Goal: Task Accomplishment & Management: Manage account settings

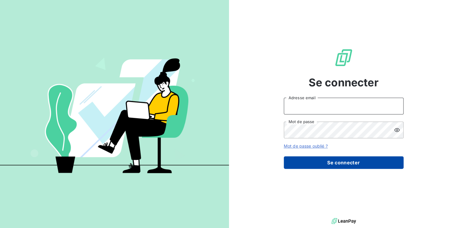
type input "[PERSON_NAME][EMAIL_ADDRESS][DOMAIN_NAME]"
click at [306, 161] on button "Se connecter" at bounding box center [344, 163] width 120 height 13
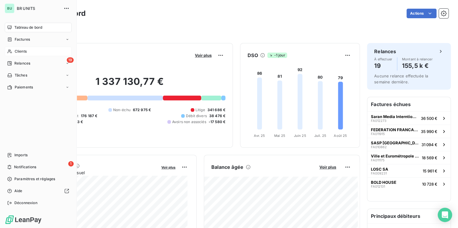
click at [26, 54] on span "Clients" at bounding box center [21, 51] width 12 height 5
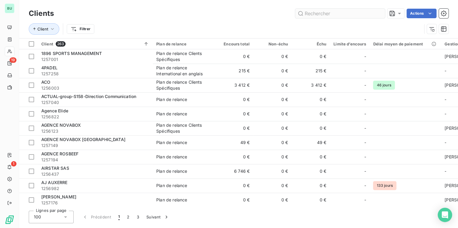
click at [313, 13] on input "text" at bounding box center [340, 14] width 90 height 10
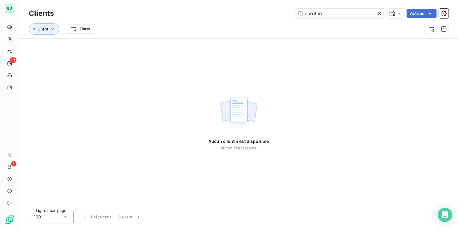
click at [327, 15] on input "eurotun" at bounding box center [340, 14] width 90 height 10
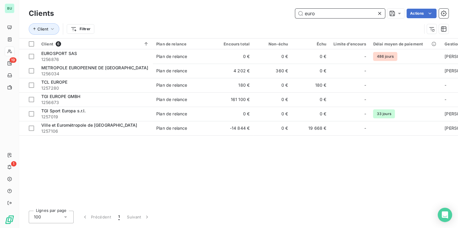
click at [311, 16] on input "euro" at bounding box center [340, 14] width 90 height 10
drag, startPoint x: 320, startPoint y: 16, endPoint x: 286, endPoint y: 17, distance: 33.5
click at [287, 17] on div "euro Actions" at bounding box center [254, 14] width 387 height 10
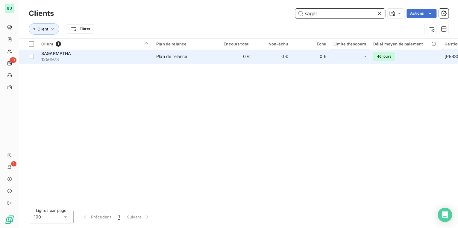
type input "sagar"
click at [81, 59] on span "1256973" at bounding box center [95, 60] width 108 height 6
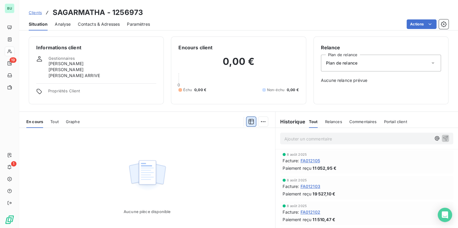
click at [248, 122] on icon "button" at bounding box center [250, 121] width 5 height 5
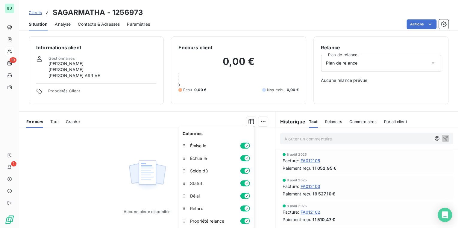
click at [137, 99] on div "Informations client Gestionnaires [PERSON_NAME] [PERSON_NAME] ARRIVE Propriétés…" at bounding box center [96, 71] width 135 height 68
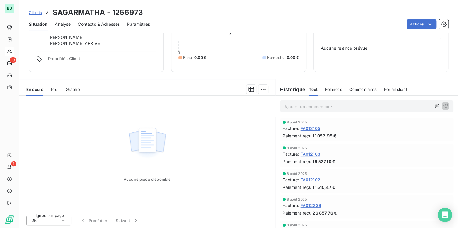
click at [334, 62] on div "Relance Plan de relance Plan de relance Aucune relance prévue" at bounding box center [381, 38] width 120 height 53
click at [333, 66] on div "Relance Plan de relance Plan de relance Aucune relance prévue" at bounding box center [380, 38] width 135 height 68
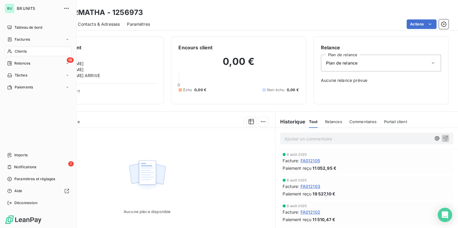
click at [25, 50] on span "Clients" at bounding box center [21, 51] width 12 height 5
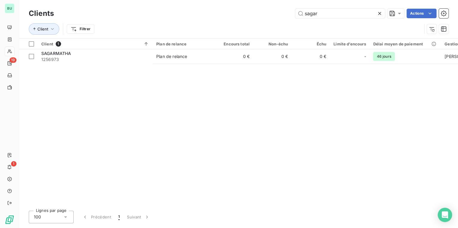
drag, startPoint x: 309, startPoint y: 13, endPoint x: 268, endPoint y: 16, distance: 40.5
click at [268, 16] on div "sagar Actions" at bounding box center [254, 14] width 387 height 10
click at [320, 13] on input "sagar" at bounding box center [340, 14] width 90 height 10
drag, startPoint x: 321, startPoint y: 13, endPoint x: 281, endPoint y: 19, distance: 39.6
click at [281, 19] on div "Clients sagar Actions" at bounding box center [239, 13] width 420 height 13
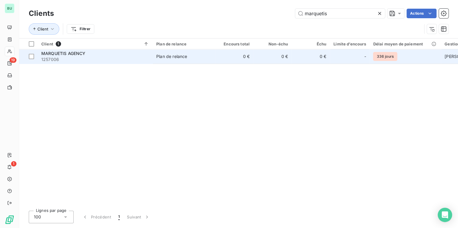
type input "marquetis"
click at [102, 62] on span "1257006" at bounding box center [95, 60] width 108 height 6
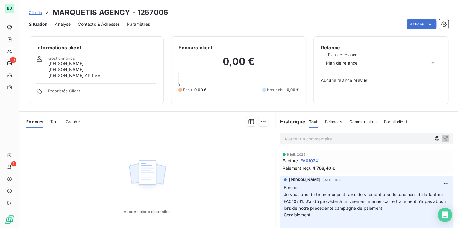
click at [204, 22] on div "Actions" at bounding box center [302, 24] width 291 height 10
click at [201, 14] on div "Clients MARQUETIS AGENCY - 1257006" at bounding box center [238, 12] width 439 height 11
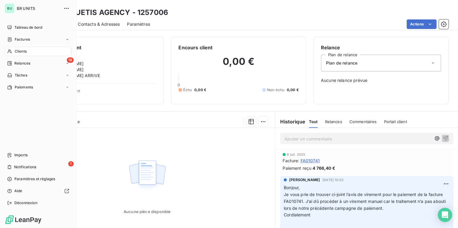
drag, startPoint x: 32, startPoint y: 48, endPoint x: 40, endPoint y: 48, distance: 7.5
click at [32, 48] on div "Clients" at bounding box center [38, 52] width 67 height 10
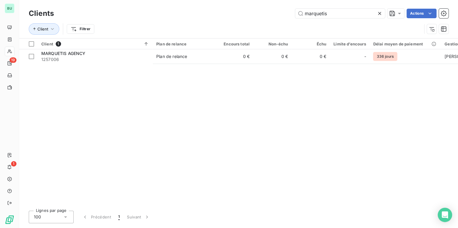
click at [378, 14] on icon at bounding box center [380, 13] width 6 height 6
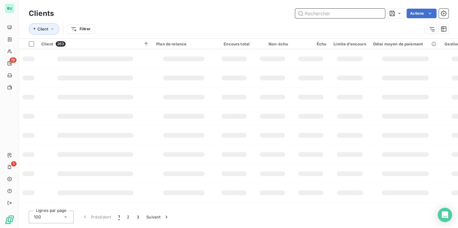
click at [328, 14] on input "text" at bounding box center [340, 14] width 90 height 10
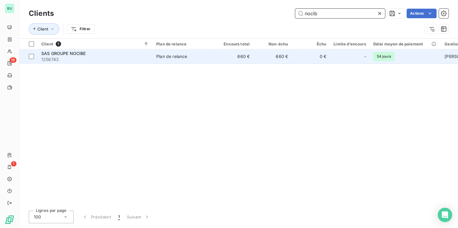
type input "nocib"
click at [97, 57] on span "1256743" at bounding box center [95, 60] width 108 height 6
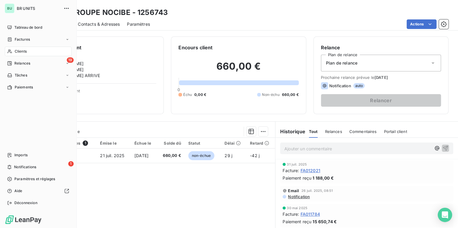
drag, startPoint x: 26, startPoint y: 51, endPoint x: 69, endPoint y: 53, distance: 43.1
click at [26, 51] on span "Clients" at bounding box center [21, 51] width 12 height 5
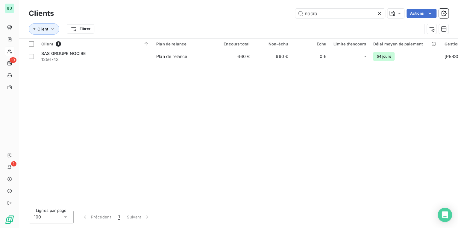
drag, startPoint x: 330, startPoint y: 14, endPoint x: 250, endPoint y: 17, distance: 80.3
click at [250, 17] on div "nocib Actions" at bounding box center [254, 14] width 387 height 10
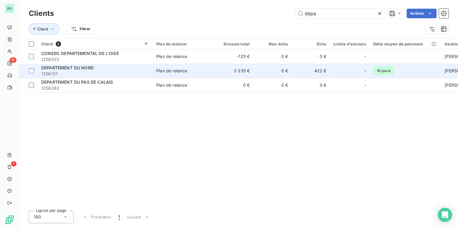
type input "depa"
click at [72, 74] on span "1256131" at bounding box center [95, 74] width 108 height 6
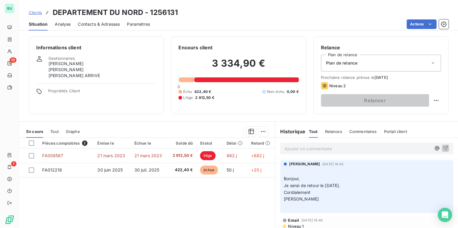
click at [270, 62] on h2 "3 334,90 €" at bounding box center [238, 66] width 120 height 18
click at [165, 190] on div "Pièces comptables 2 Émise le Échue le Solde dû Statut Délai Retard FA008567 [DA…" at bounding box center [147, 195] width 256 height 115
click at [174, 192] on div "Pièces comptables 2 Émise le Échue le Solde dû Statut Délai Retard FA008567 [DA…" at bounding box center [147, 195] width 256 height 115
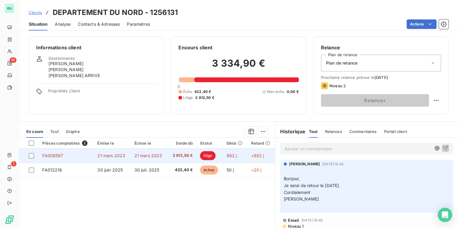
click at [209, 155] on span "litige" at bounding box center [208, 155] width 16 height 9
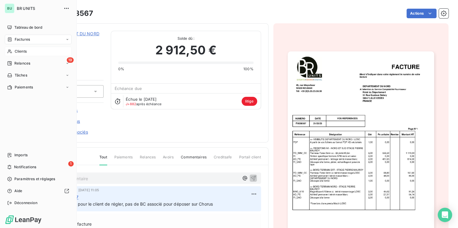
click at [25, 53] on span "Clients" at bounding box center [21, 51] width 12 height 5
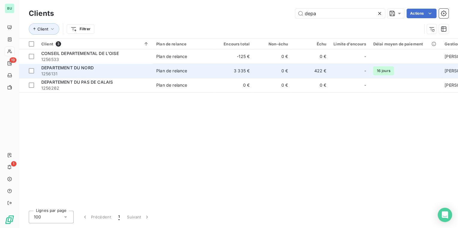
click at [92, 67] on span "DEPARTEMENT DU NORD" at bounding box center [67, 67] width 52 height 5
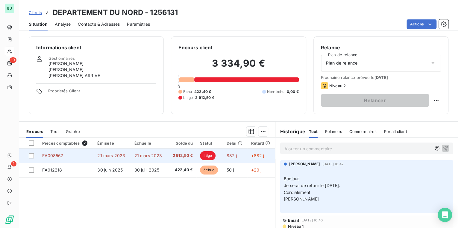
click at [121, 156] on span "21 mars 2023" at bounding box center [111, 155] width 28 height 5
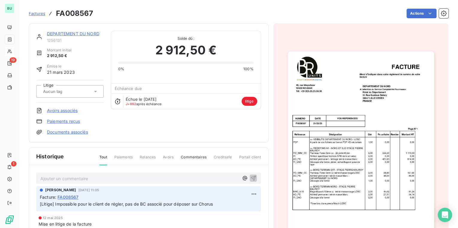
click at [86, 34] on link "DEPARTEMENT DU NORD" at bounding box center [73, 33] width 52 height 5
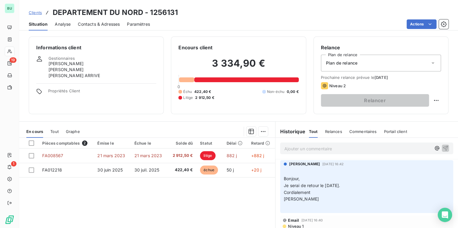
click at [220, 198] on div "Pièces comptables 2 Émise le Échue le Solde dû Statut Délai Retard FA008567 [DA…" at bounding box center [147, 195] width 256 height 115
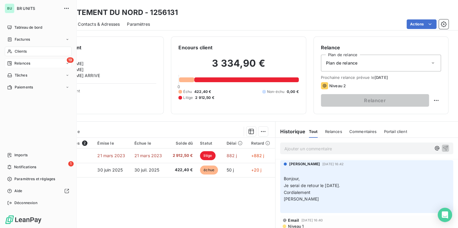
click at [14, 63] on span "Relances" at bounding box center [22, 63] width 16 height 5
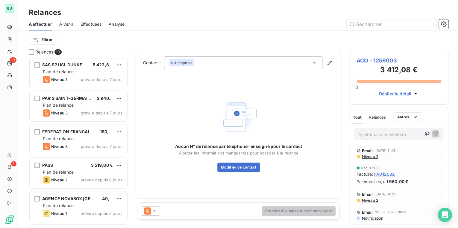
scroll to position [192, 0]
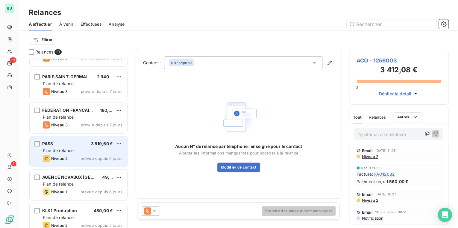
click at [79, 153] on div "PASS 3 519,60 € Plan de relance Niveau 2 prévue depuis 6 jours" at bounding box center [79, 152] width 98 height 31
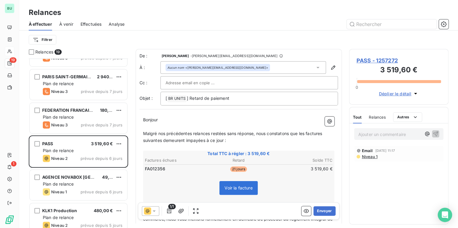
click at [363, 61] on span "PASS - 1257272" at bounding box center [399, 61] width 85 height 8
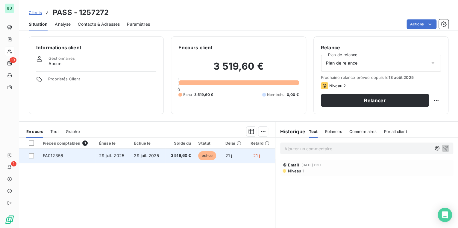
click at [59, 155] on span "FA012356" at bounding box center [53, 155] width 20 height 5
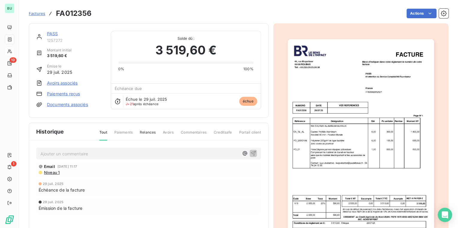
click at [53, 34] on link "PASS" at bounding box center [52, 33] width 11 height 5
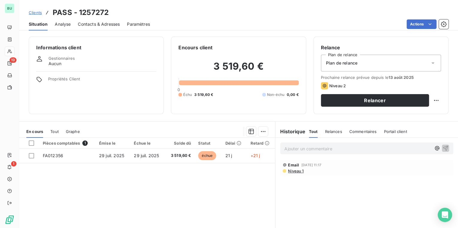
click at [210, 184] on div "Pièces comptables 1 Émise le Échue le Solde dû Statut Délai Retard FA012356 [DA…" at bounding box center [147, 195] width 256 height 115
click at [35, 13] on span "Clients" at bounding box center [35, 12] width 13 height 5
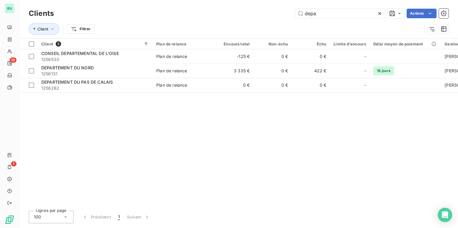
click at [230, 142] on div "Client 3 Plan de relance Encours total Non-échu Échu Limite d’encours Délai moy…" at bounding box center [238, 123] width 439 height 168
drag, startPoint x: 333, startPoint y: 12, endPoint x: 278, endPoint y: 16, distance: 55.2
click at [278, 16] on div "depa Actions" at bounding box center [254, 14] width 387 height 10
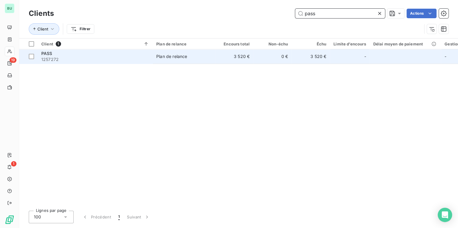
type input "pass"
click at [49, 56] on div "PASS" at bounding box center [95, 54] width 108 height 6
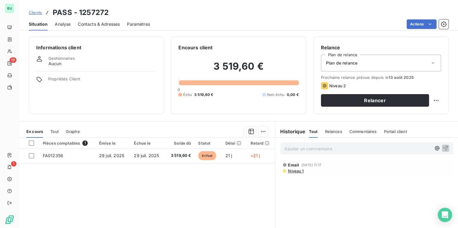
click at [249, 178] on div "Pièces comptables 1 Émise le Échue le Solde dû Statut Délai Retard FA012356 [DA…" at bounding box center [147, 195] width 256 height 115
click at [433, 102] on html "BU 19 1 Clients PASS - 1257272 Situation Analyse Contacts & Adresses Paramètres…" at bounding box center [229, 114] width 458 height 228
click at [406, 115] on div "Replanifier cette action" at bounding box center [408, 114] width 54 height 10
select select "7"
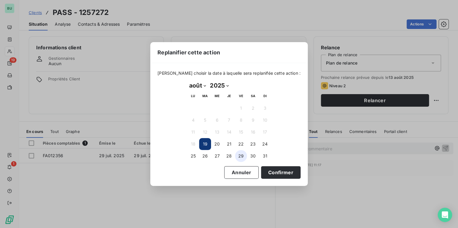
click at [241, 157] on button "29" at bounding box center [241, 156] width 12 height 12
click at [271, 175] on button "Confirmer" at bounding box center [281, 172] width 40 height 13
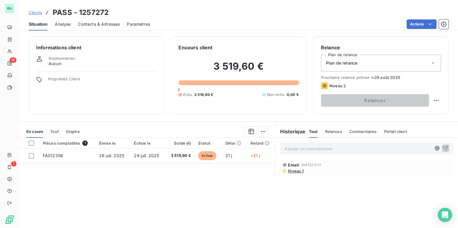
click at [159, 189] on div "Pièces comptables 1 Émise le Échue le Solde dû Statut Délai Retard FA012356 [DA…" at bounding box center [147, 195] width 256 height 115
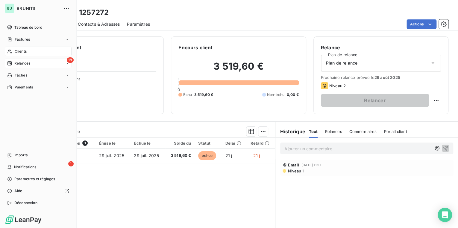
click at [19, 64] on span "Relances" at bounding box center [22, 63] width 16 height 5
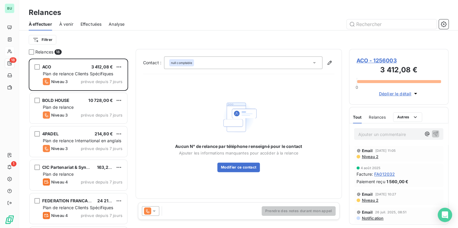
scroll to position [166, 96]
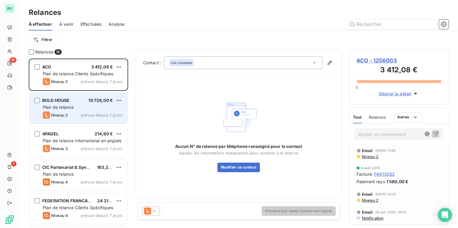
click at [71, 109] on span "Plan de relance" at bounding box center [58, 107] width 31 height 5
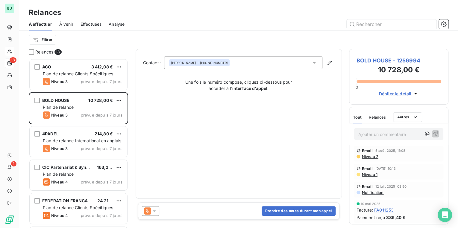
click at [392, 59] on span "BOLD HOUSE - 1256994" at bounding box center [399, 61] width 85 height 8
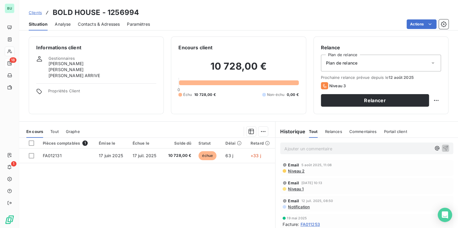
click at [163, 170] on div "Pièces comptables 1 Émise le Échue le Solde dû Statut Délai Retard FA012131 [DA…" at bounding box center [147, 195] width 256 height 115
click at [184, 172] on div "Pièces comptables 1 Émise le Échue le Solde dû Statut Délai Retard FA012131 [DA…" at bounding box center [147, 195] width 256 height 115
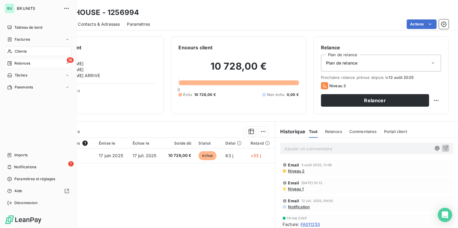
click at [22, 63] on span "Relances" at bounding box center [22, 63] width 16 height 5
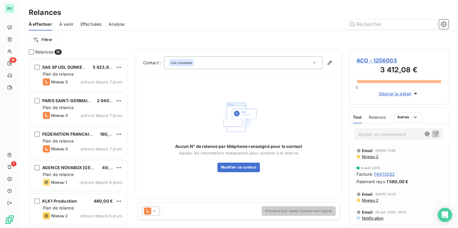
scroll to position [192, 0]
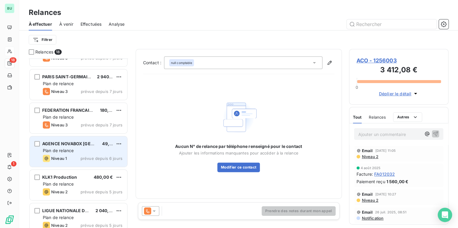
click at [72, 148] on div "Plan de relance" at bounding box center [83, 151] width 80 height 6
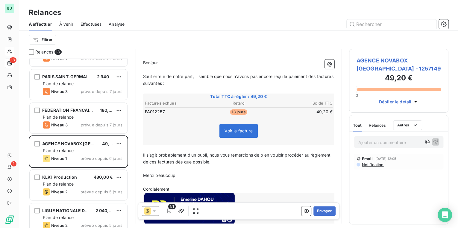
scroll to position [91, 0]
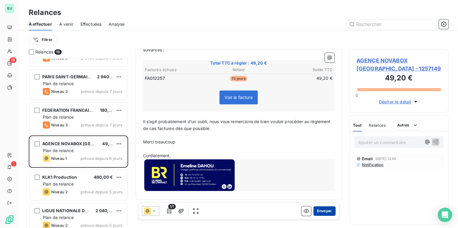
click at [320, 211] on button "Envoyer" at bounding box center [324, 212] width 22 height 10
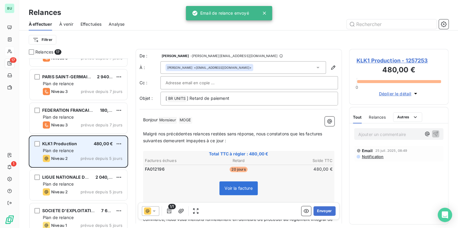
click at [66, 151] on span "Plan de relance" at bounding box center [58, 150] width 31 height 5
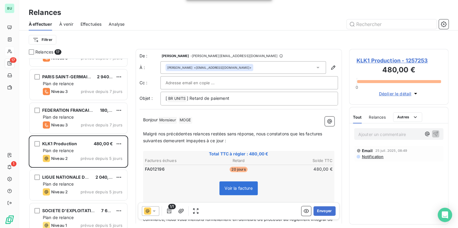
click at [363, 63] on span "KLK1 Production - 1257253" at bounding box center [399, 61] width 85 height 8
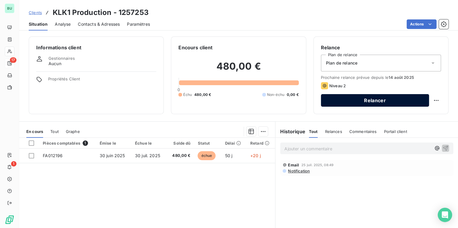
click at [326, 100] on button "Relancer" at bounding box center [375, 100] width 108 height 13
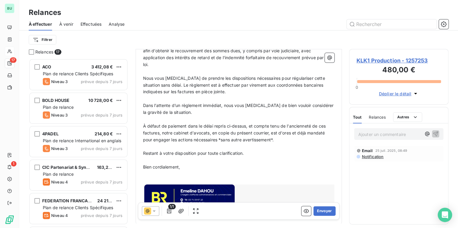
scroll to position [228, 0]
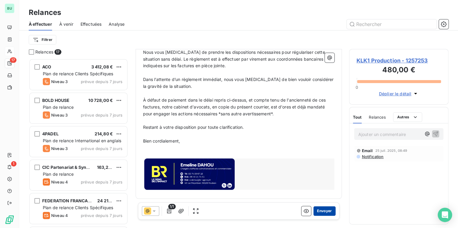
click at [323, 210] on button "Envoyer" at bounding box center [324, 212] width 22 height 10
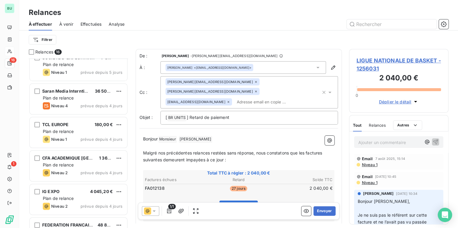
scroll to position [335, 0]
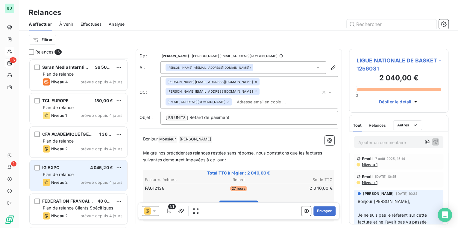
click at [65, 175] on span "Plan de relance" at bounding box center [58, 174] width 31 height 5
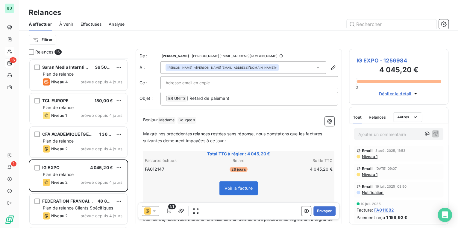
click at [380, 61] on span "IG EXPO - 1256984" at bounding box center [399, 61] width 85 height 8
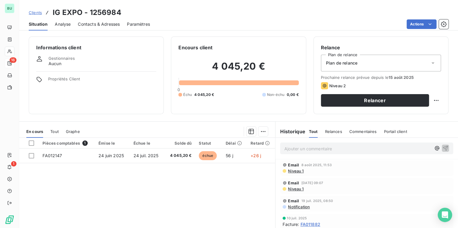
click at [152, 169] on div "Pièces comptables 1 Émise le Échue le Solde dû Statut Délai Retard FA012147 [DA…" at bounding box center [147, 195] width 256 height 115
click at [91, 24] on span "Contacts & Adresses" at bounding box center [99, 24] width 42 height 6
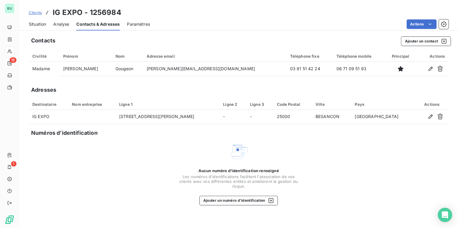
click at [42, 24] on span "Situation" at bounding box center [37, 24] width 17 height 6
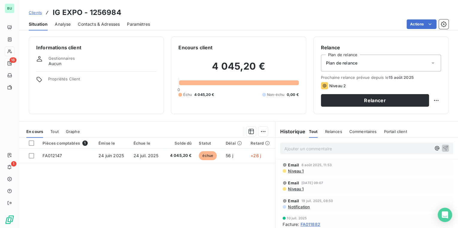
click at [195, 182] on div "Pièces comptables 1 Émise le Échue le Solde dû Statut Délai Retard FA012147 [DA…" at bounding box center [147, 195] width 256 height 115
click at [182, 174] on div "Pièces comptables 1 Émise le Échue le Solde dû Statut Délai Retard FA012147 [DA…" at bounding box center [147, 195] width 256 height 115
click at [131, 176] on div "Pièces comptables 1 Émise le Échue le Solde dû Statut Délai Retard FA012147 [DA…" at bounding box center [147, 195] width 256 height 115
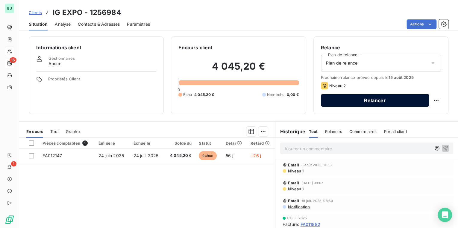
click at [389, 100] on button "Relancer" at bounding box center [375, 100] width 108 height 13
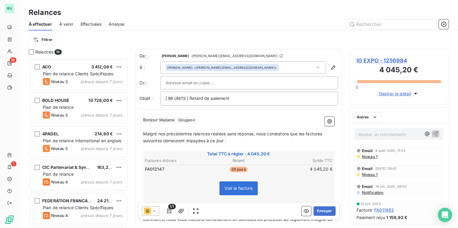
scroll to position [166, 96]
click at [150, 212] on icon at bounding box center [147, 211] width 7 height 7
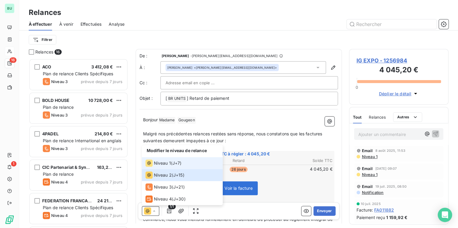
click at [166, 163] on span "Niveau 1" at bounding box center [162, 163] width 17 height 6
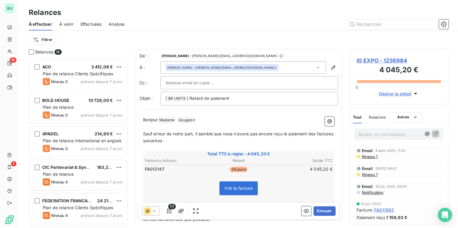
click at [181, 178] on div "Voir la facture" at bounding box center [238, 190] width 189 height 26
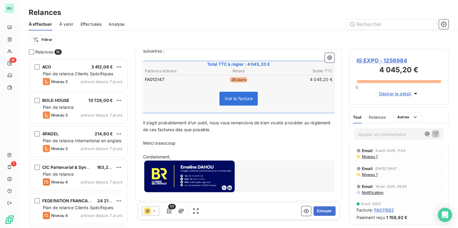
scroll to position [91, 0]
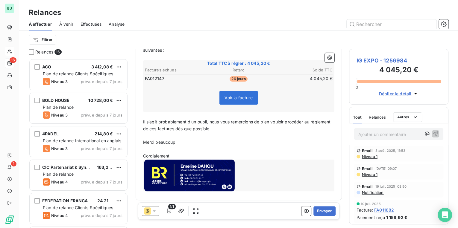
click at [279, 142] on p "Merci beaucoup" at bounding box center [238, 142] width 191 height 7
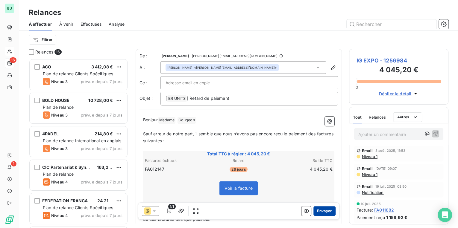
click at [321, 215] on button "Envoyer" at bounding box center [324, 212] width 22 height 10
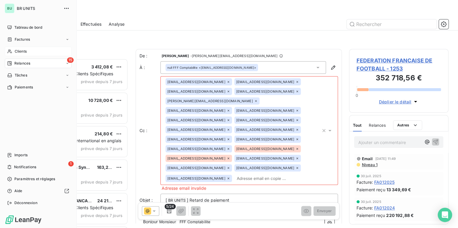
click at [21, 63] on span "Relances" at bounding box center [22, 63] width 16 height 5
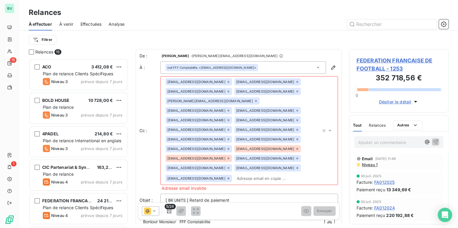
click at [95, 46] on div "Filtrer" at bounding box center [239, 40] width 420 height 19
drag, startPoint x: 124, startPoint y: 42, endPoint x: 119, endPoint y: 43, distance: 4.9
click at [124, 42] on div "Filtrer" at bounding box center [239, 39] width 420 height 11
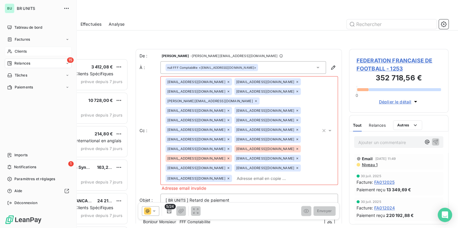
click at [31, 63] on div "15 Relances" at bounding box center [38, 64] width 67 height 10
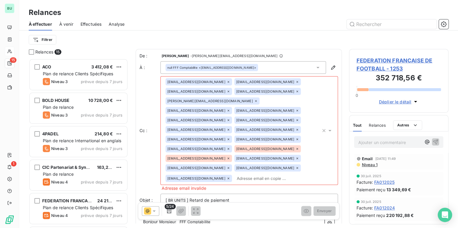
click at [104, 44] on div "Filtrer" at bounding box center [239, 39] width 420 height 11
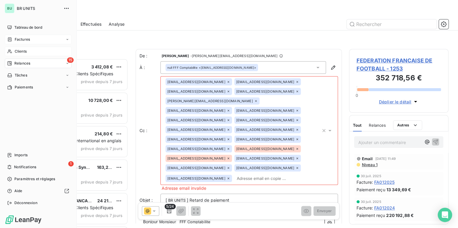
click at [24, 40] on span "Factures" at bounding box center [22, 39] width 15 height 5
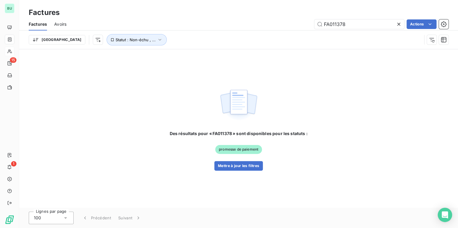
drag, startPoint x: 349, startPoint y: 24, endPoint x: 281, endPoint y: 29, distance: 67.8
click at [281, 29] on div "FA011378 Actions" at bounding box center [261, 24] width 375 height 10
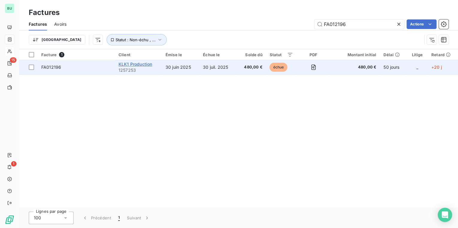
type input "FA012196"
click at [125, 64] on span "KLK1 Production" at bounding box center [136, 64] width 34 height 5
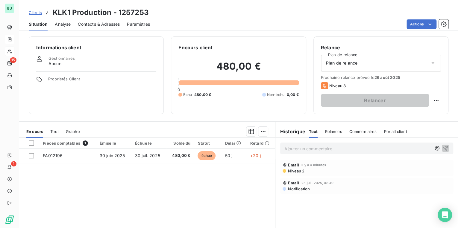
click at [230, 191] on div "Pièces comptables 1 Émise le Échue le Solde dû Statut Délai Retard FA012196 [DA…" at bounding box center [147, 195] width 256 height 115
click at [219, 190] on div "Pièces comptables 1 Émise le Échue le Solde dû Statut Délai Retard FA012196 [DA…" at bounding box center [147, 195] width 256 height 115
click at [201, 190] on div "Pièces comptables 1 Émise le Échue le Solde dû Statut Délai Retard FA012196 [DA…" at bounding box center [147, 195] width 256 height 115
click at [189, 201] on div "Pièces comptables 1 Émise le Échue le Solde dû Statut Délai Retard FA012196 [DA…" at bounding box center [147, 195] width 256 height 115
click at [248, 201] on div "Pièces comptables 1 Émise le Échue le Solde dû Statut Délai Retard FA012196 [DA…" at bounding box center [147, 195] width 256 height 115
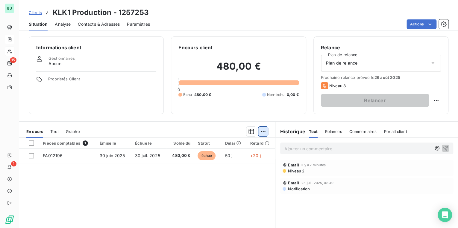
click at [262, 134] on html "BU 15 1 Clients KLK1 Production - 1257253 Situation Analyse Contacts & Adresses…" at bounding box center [229, 114] width 458 height 228
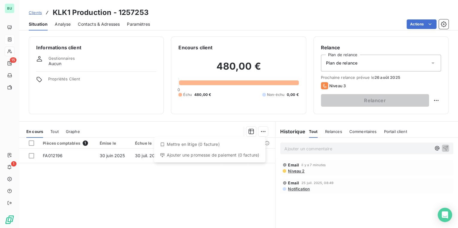
click at [198, 158] on div "Ajouter une promesse de paiement (0 facture)" at bounding box center [209, 156] width 107 height 10
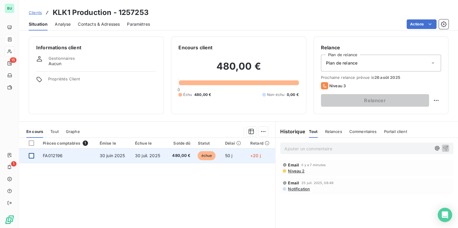
click at [32, 155] on div at bounding box center [31, 155] width 5 height 5
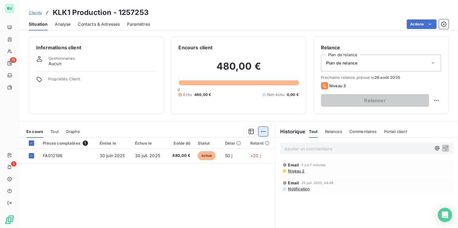
click at [263, 132] on html "BU 15 1 Clients KLK1 Production - 1257253 Situation Analyse Contacts & Adresses…" at bounding box center [229, 114] width 458 height 228
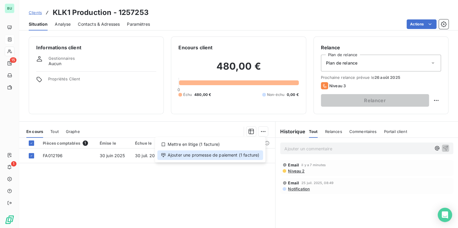
click at [197, 155] on div "Ajouter une promesse de paiement (1 facture)" at bounding box center [210, 156] width 106 height 10
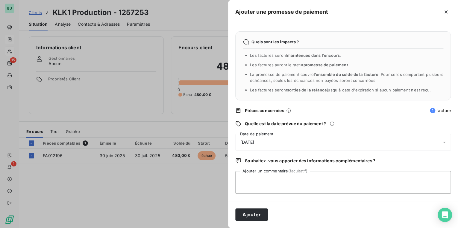
click at [254, 143] on span "[DATE]" at bounding box center [247, 142] width 14 height 5
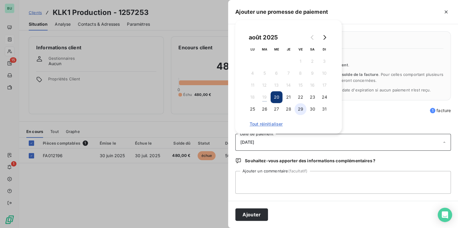
click at [303, 110] on button "29" at bounding box center [301, 109] width 12 height 12
click at [266, 181] on textarea "Ajouter un commentaire (facultatif)" at bounding box center [343, 182] width 216 height 23
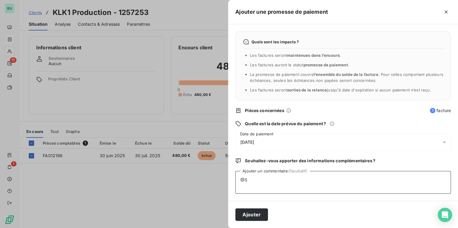
type textarea "@"
click at [246, 213] on button "Ajouter" at bounding box center [251, 215] width 33 height 13
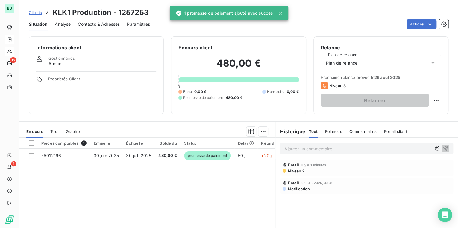
click at [198, 178] on div "Pièces comptables 1 Émise le Échue le Solde dû Statut Délai Retard FA012196 [DA…" at bounding box center [147, 195] width 256 height 115
click at [300, 148] on p "Ajouter un commentaire ﻿" at bounding box center [357, 148] width 147 height 7
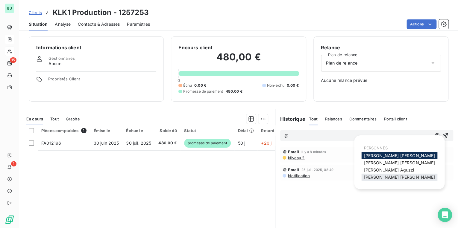
click at [364, 177] on div "[PERSON_NAME]" at bounding box center [399, 177] width 76 height 7
click at [373, 179] on span "[PERSON_NAME]" at bounding box center [399, 177] width 71 height 5
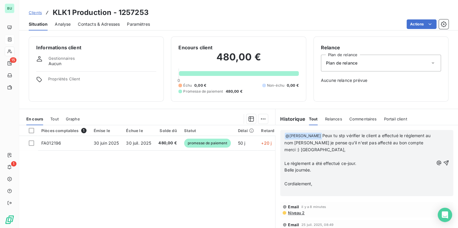
click at [324, 152] on span "Peux tu stp vérifier le client a effectué le réglement au nom [PERSON_NAME] je …" at bounding box center [357, 142] width 147 height 19
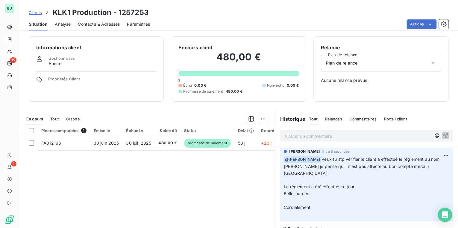
click at [323, 198] on p "﻿ @ [PERSON_NAME] Peux tu stp vérifier le client a effectué le réglement au nom…" at bounding box center [367, 187] width 166 height 62
click at [223, 183] on div "Pièces comptables 1 Émise le Échue le Solde dû Statut Délai Retard FA012196 [DA…" at bounding box center [147, 182] width 256 height 115
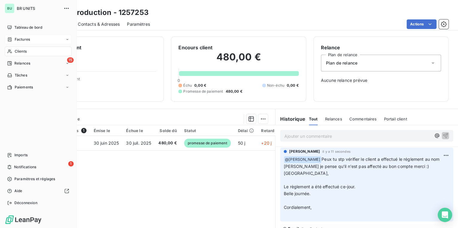
click at [17, 61] on span "Relances" at bounding box center [22, 63] width 16 height 5
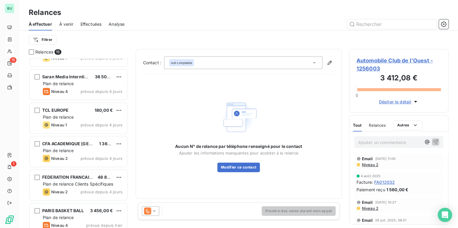
scroll to position [333, 0]
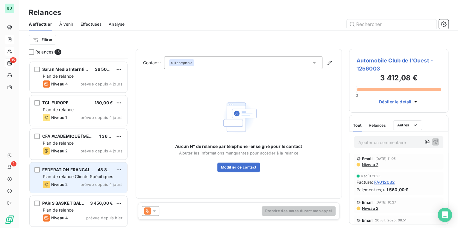
click at [63, 178] on span "Plan de relance Clients Spécifiques" at bounding box center [78, 176] width 70 height 5
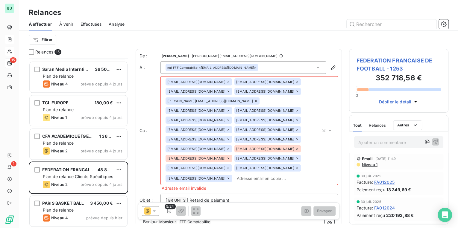
click at [227, 177] on icon at bounding box center [229, 179] width 4 height 4
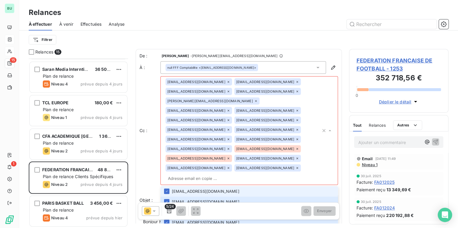
click at [228, 158] on icon at bounding box center [229, 159] width 2 height 2
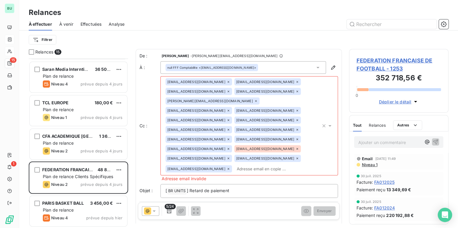
click at [228, 158] on icon at bounding box center [229, 159] width 2 height 2
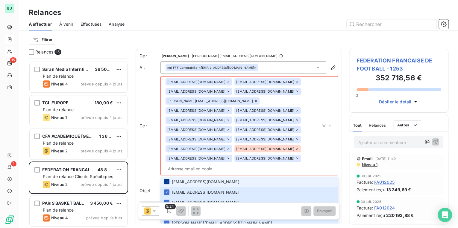
click at [167, 180] on icon at bounding box center [167, 182] width 4 height 4
click at [167, 191] on icon at bounding box center [167, 193] width 4 height 4
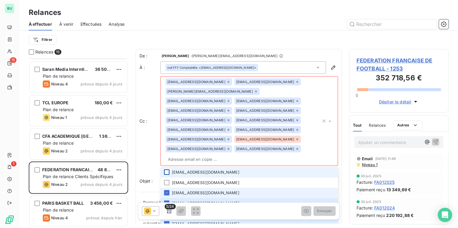
click at [169, 188] on li "[EMAIL_ADDRESS][DOMAIN_NAME]" at bounding box center [249, 193] width 178 height 10
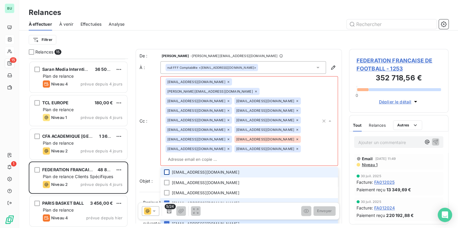
click at [168, 198] on li "[EMAIL_ADDRESS][DOMAIN_NAME]" at bounding box center [249, 203] width 178 height 10
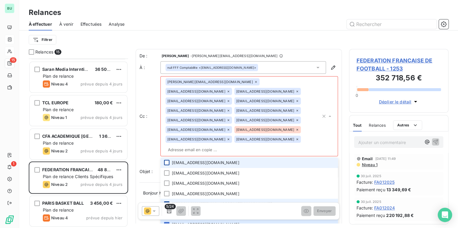
click at [170, 199] on li "[PERSON_NAME][EMAIL_ADDRESS][DOMAIN_NAME]" at bounding box center [249, 204] width 178 height 10
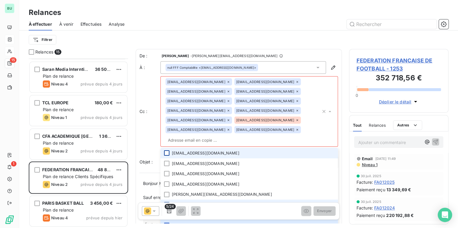
click at [166, 203] on icon at bounding box center [167, 205] width 4 height 4
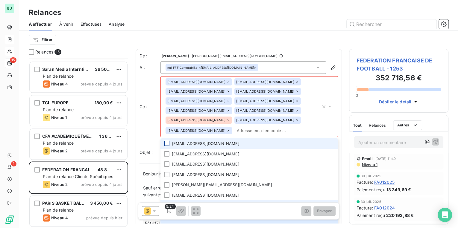
click at [166, 204] on icon at bounding box center [167, 206] width 4 height 4
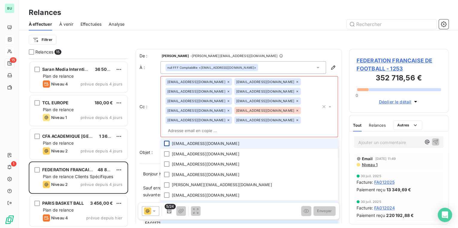
click at [166, 214] on icon at bounding box center [167, 216] width 4 height 4
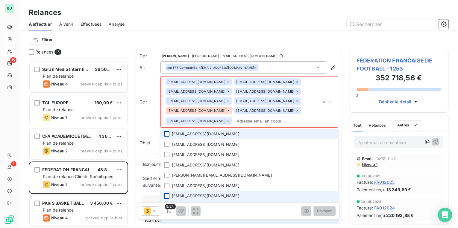
click at [167, 215] on icon at bounding box center [167, 217] width 4 height 4
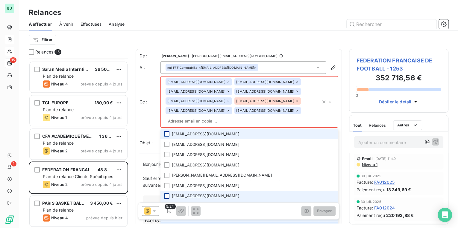
scroll to position [43, 0]
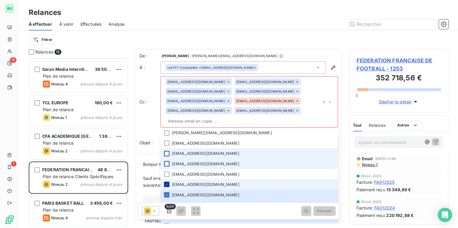
click at [166, 183] on icon at bounding box center [167, 185] width 4 height 4
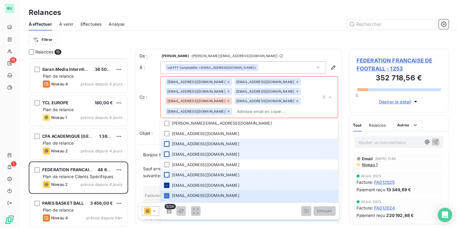
click at [168, 184] on icon at bounding box center [167, 186] width 4 height 4
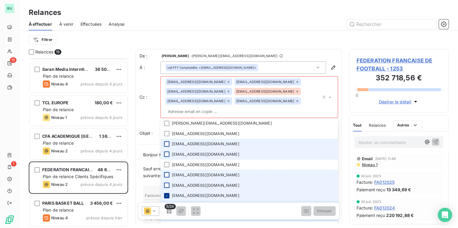
click at [167, 194] on icon at bounding box center [167, 196] width 4 height 4
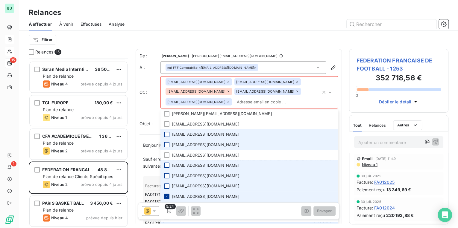
click at [167, 192] on li "[EMAIL_ADDRESS][DOMAIN_NAME]" at bounding box center [249, 197] width 178 height 10
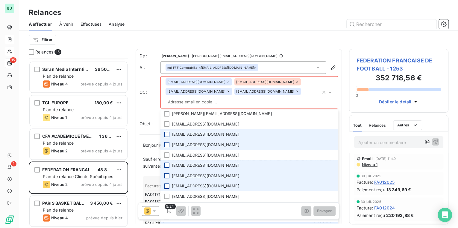
click at [167, 205] on icon at bounding box center [167, 207] width 4 height 4
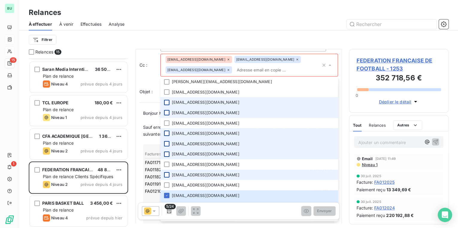
scroll to position [48, 0]
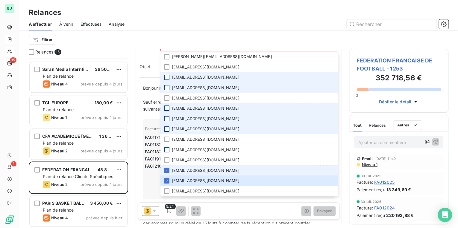
click at [170, 170] on li "[EMAIL_ADDRESS][DOMAIN_NAME]" at bounding box center [249, 171] width 178 height 10
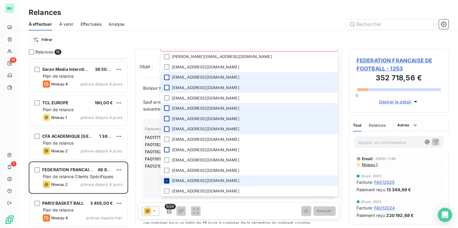
click at [167, 179] on icon at bounding box center [167, 181] width 4 height 4
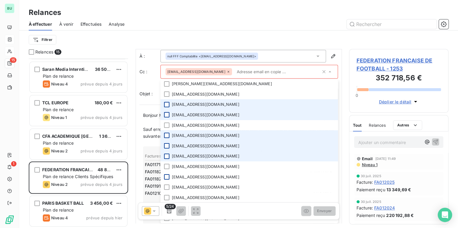
scroll to position [0, 0]
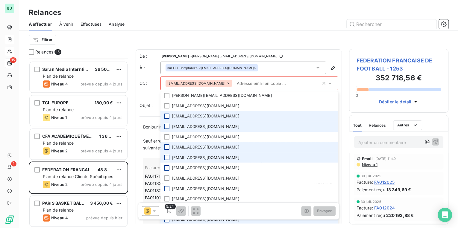
click at [228, 83] on icon at bounding box center [229, 84] width 2 height 2
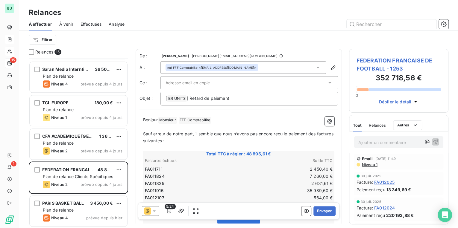
click at [191, 139] on p "Sauf erreur de notre part, il semble que nous n’avons pas encore reçu le paieme…" at bounding box center [238, 138] width 191 height 14
click at [217, 141] on p "Sauf erreur de notre part, il semble que nous n’avons pas encore reçu le paieme…" at bounding box center [238, 138] width 191 height 14
click at [181, 141] on span "Sauf erreur de notre part, il semble que nous n’avons pas encore reçu le paieme…" at bounding box center [239, 137] width 192 height 12
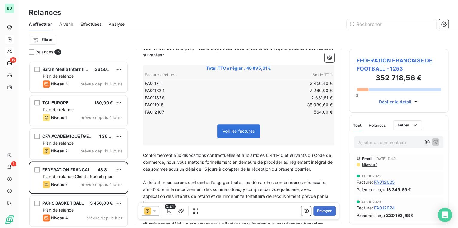
scroll to position [96, 0]
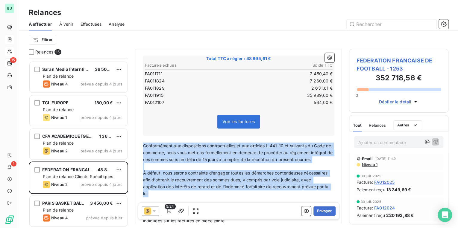
drag, startPoint x: 144, startPoint y: 144, endPoint x: 205, endPoint y: 199, distance: 82.2
click at [205, 199] on div "Bonjour Monsieur ﻿ FFF Comptabilite ﻿ ﻿ ﻿ Sauf erreur de notre part, il semble …" at bounding box center [238, 180] width 191 height 319
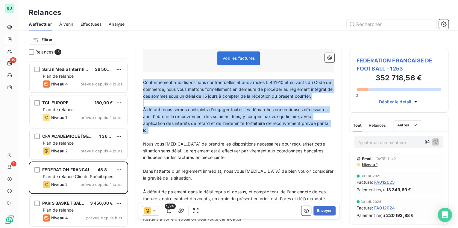
scroll to position [168, 0]
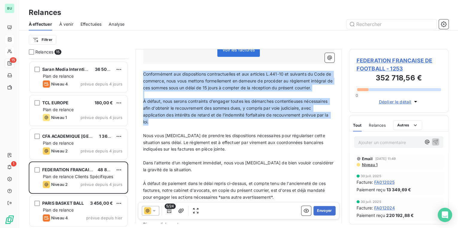
click at [145, 75] on p "Conformément aux dispositions contractuelles et aux articles L.441-10 et suivan…" at bounding box center [238, 81] width 191 height 21
click at [143, 72] on span "Conformément aux dispositions contractuelles et aux articles L.441-10 et suivan…" at bounding box center [238, 81] width 191 height 19
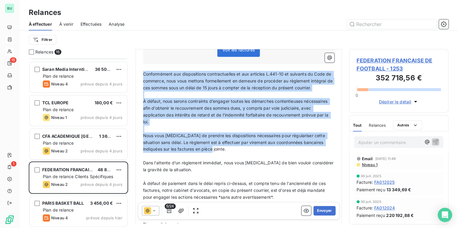
drag, startPoint x: 144, startPoint y: 73, endPoint x: 213, endPoint y: 156, distance: 108.8
click at [213, 156] on div "Bonjour Monsieur ﻿ FFF Comptabilite ﻿ ﻿ ﻿ Sauf erreur de notre part, il semble …" at bounding box center [238, 108] width 191 height 319
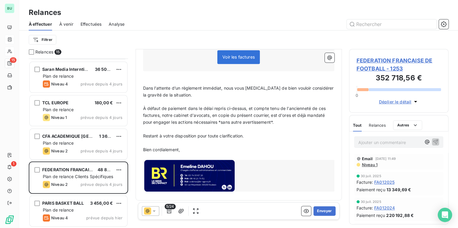
scroll to position [154, 0]
click at [181, 99] on p "﻿" at bounding box center [238, 102] width 191 height 7
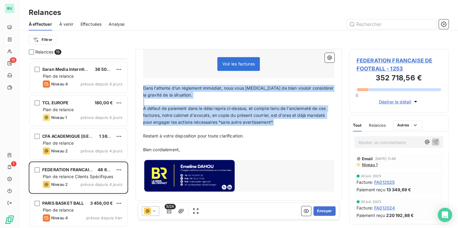
drag, startPoint x: 143, startPoint y: 86, endPoint x: 281, endPoint y: 122, distance: 143.0
click at [281, 122] on div "Bonjour Monsieur ﻿ FFF Comptabilite ﻿ ﻿ ﻿ Sauf erreur de notre part, il semble …" at bounding box center [238, 78] width 191 height 230
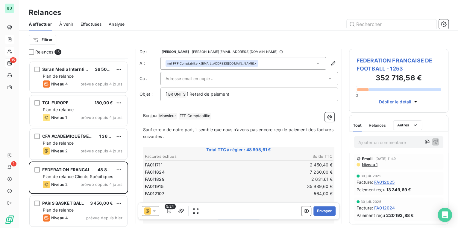
scroll to position [0, 0]
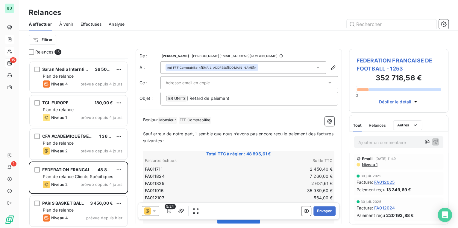
click at [193, 140] on p "Sauf erreur de notre part, il semble que nous n’avons pas encore reçu le paieme…" at bounding box center [238, 138] width 191 height 14
click at [179, 141] on span "Sauf erreur de notre part, il semble que nous n’avons pas encore reçu le paieme…" at bounding box center [239, 137] width 192 height 12
click at [160, 119] on span "Monsieur ﻿" at bounding box center [167, 120] width 19 height 7
click at [193, 127] on p "﻿" at bounding box center [238, 127] width 191 height 7
drag, startPoint x: 213, startPoint y: 120, endPoint x: 135, endPoint y: 119, distance: 77.2
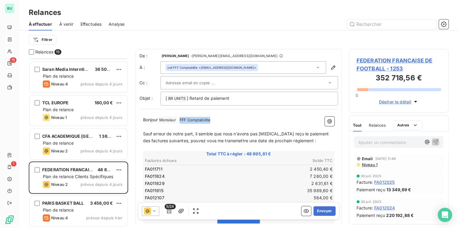
click at [136, 119] on div "De : [PERSON_NAME] - [PERSON_NAME][EMAIL_ADDRESS][DOMAIN_NAME] À : null FFF Com…" at bounding box center [239, 177] width 206 height 257
click at [225, 122] on p "Bonjour Monsieur ﻿ FFF Comptabilite ﻿ ﻿" at bounding box center [238, 120] width 191 height 7
drag, startPoint x: 220, startPoint y: 121, endPoint x: 198, endPoint y: 120, distance: 22.8
click at [198, 120] on p "Bonjour Monsieur ﻿ FFF Comptabilite ﻿ ﻿" at bounding box center [238, 120] width 191 height 7
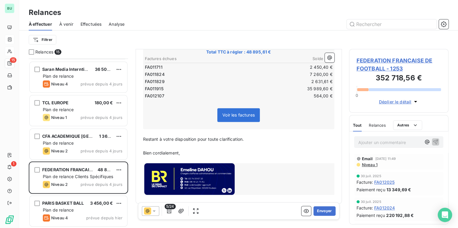
scroll to position [105, 0]
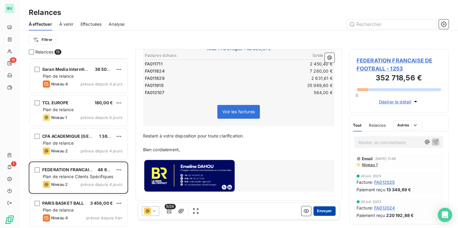
click at [320, 211] on button "Envoyer" at bounding box center [324, 212] width 22 height 10
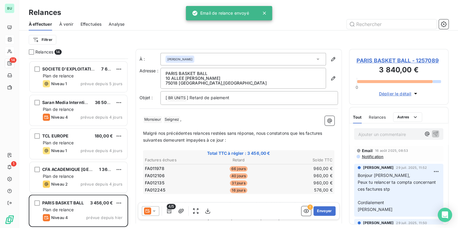
scroll to position [299, 0]
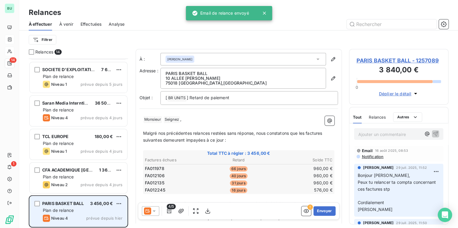
click at [78, 207] on div "PARIS BASKET BALL 3 456,00 € Plan de relance Niveau 4 prévue depuis [DATE]" at bounding box center [79, 211] width 98 height 31
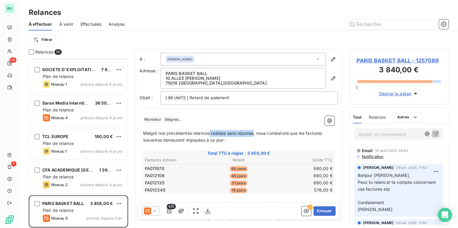
drag, startPoint x: 254, startPoint y: 133, endPoint x: 210, endPoint y: 134, distance: 44.3
click at [210, 134] on span "Malgré nos précédentes relances restées sans réponse, nous constatons que les f…" at bounding box center [233, 137] width 181 height 12
click at [180, 140] on span "Malgré nos précédentes relances, nous constatons que les factures suivantes dem…" at bounding box center [233, 137] width 180 height 12
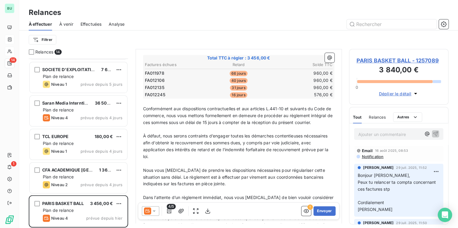
scroll to position [96, 0]
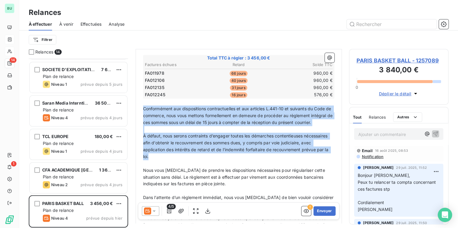
drag, startPoint x: 143, startPoint y: 109, endPoint x: 188, endPoint y: 165, distance: 71.8
click at [188, 165] on div "﻿ Monsieur ﻿ [PERSON_NAME] ﻿ , ﻿ Malgré nos précédentes relances, nous constato…" at bounding box center [238, 149] width 191 height 257
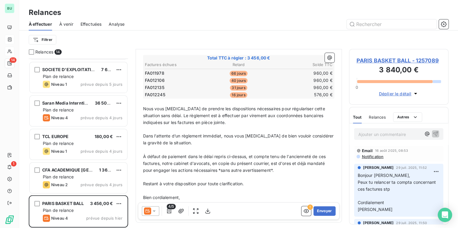
click at [269, 115] on span "Nous vous [MEDICAL_DATA] de prendre les dispositions nécessaires pour régularis…" at bounding box center [234, 115] width 183 height 19
click at [218, 142] on p "Dans l’attente d’un règlement immédiat, nous vous [MEDICAL_DATA] de bien vouloi…" at bounding box center [238, 140] width 191 height 14
click at [174, 147] on p "﻿" at bounding box center [238, 150] width 191 height 7
drag, startPoint x: 202, startPoint y: 135, endPoint x: 222, endPoint y: 135, distance: 19.2
click at [222, 135] on span "Dans l’attente d’un règlement immédiat, nous vous [MEDICAL_DATA] de bien vouloi…" at bounding box center [239, 140] width 192 height 12
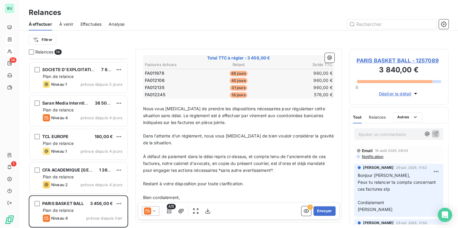
click at [182, 134] on span "Dans l’attente d’un règlement, nous vous [MEDICAL_DATA] de bien vouloir considé…" at bounding box center [239, 140] width 192 height 12
click at [181, 135] on span "Dans l’attente d’un règlement, nous vous [MEDICAL_DATA] de bien vouloir considé…" at bounding box center [239, 140] width 192 height 12
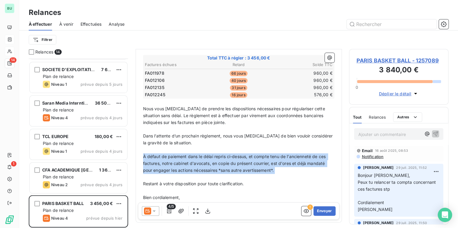
drag, startPoint x: 142, startPoint y: 155, endPoint x: 280, endPoint y: 179, distance: 139.7
click at [280, 179] on div "﻿ Monsieur ﻿ [PERSON_NAME] ﻿ , ﻿ Malgré nos précédentes relances, nous constato…" at bounding box center [238, 118] width 191 height 195
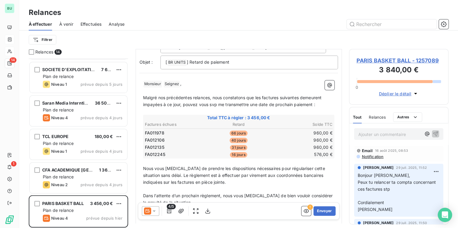
scroll to position [0, 0]
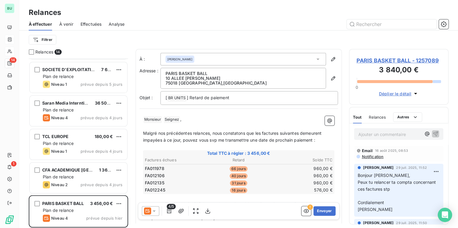
click at [316, 59] on icon at bounding box center [317, 59] width 3 height 1
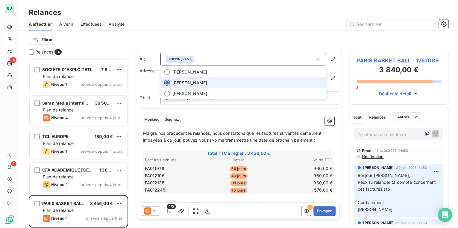
click at [315, 59] on icon at bounding box center [318, 59] width 6 height 6
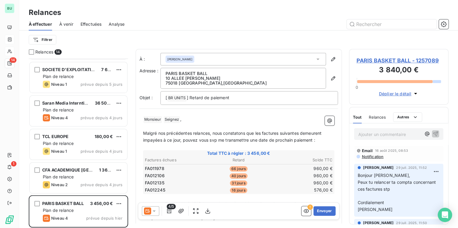
click at [315, 58] on icon at bounding box center [318, 59] width 6 height 6
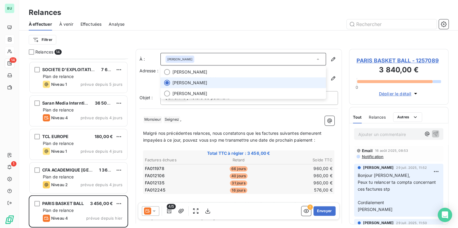
click at [315, 58] on icon at bounding box center [318, 59] width 6 height 6
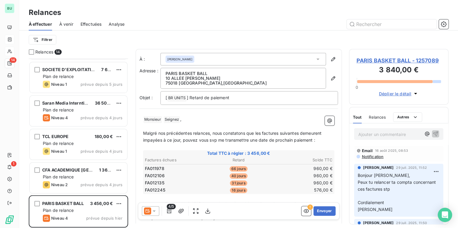
click at [373, 61] on span "PARIS BASKET BALL - 1257089" at bounding box center [399, 61] width 85 height 8
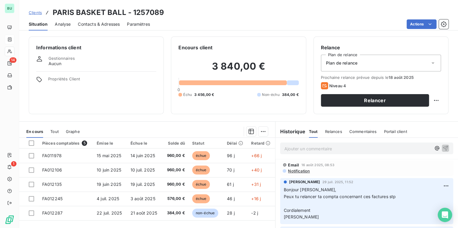
click at [91, 26] on span "Contacts & Adresses" at bounding box center [99, 24] width 42 height 6
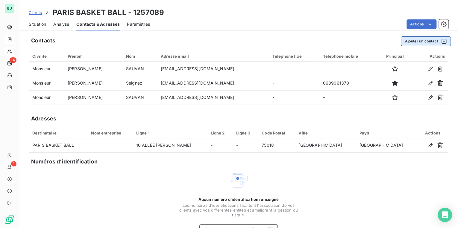
click at [412, 43] on button "Ajouter un contact" at bounding box center [426, 42] width 50 height 10
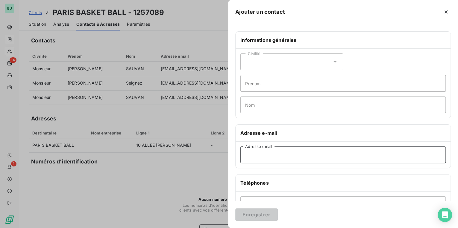
click at [266, 153] on input "Adresse email" at bounding box center [342, 155] width 205 height 17
paste input "[EMAIL_ADDRESS][DOMAIN_NAME]"
click at [287, 63] on div "Civilité" at bounding box center [291, 62] width 103 height 17
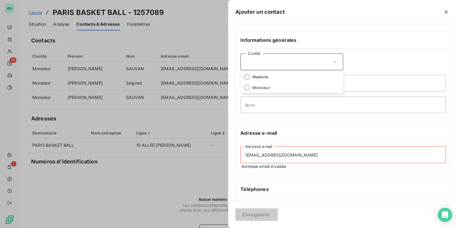
click at [313, 154] on input "[EMAIL_ADDRESS][DOMAIN_NAME]" at bounding box center [342, 155] width 205 height 17
click at [317, 184] on div "Téléphones" at bounding box center [343, 189] width 215 height 17
click at [296, 61] on div "Civilité" at bounding box center [291, 62] width 103 height 17
click at [285, 78] on li "Madame" at bounding box center [291, 77] width 103 height 11
click at [272, 62] on div "Civilité Madame" at bounding box center [291, 62] width 103 height 17
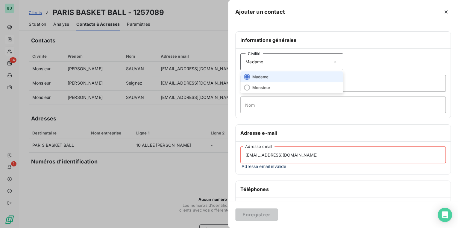
click at [272, 62] on div "Civilité Madame" at bounding box center [291, 62] width 103 height 17
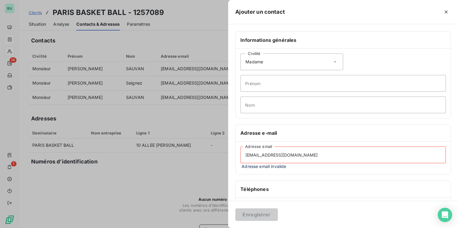
click at [317, 178] on div "Informations générales Civilité Madame Prénom Nom Adresse e-mail [EMAIL_ADDRESS…" at bounding box center [343, 167] width 230 height 272
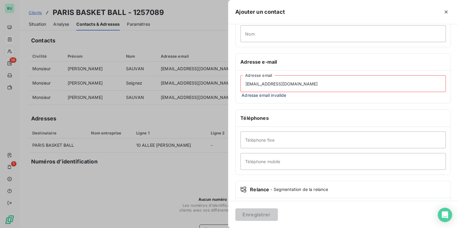
scroll to position [72, 0]
click at [244, 83] on input "[EMAIL_ADDRESS][DOMAIN_NAME]" at bounding box center [342, 83] width 205 height 17
drag, startPoint x: 333, startPoint y: 90, endPoint x: 334, endPoint y: 86, distance: 3.9
click at [333, 90] on input "[EMAIL_ADDRESS][DOMAIN_NAME]" at bounding box center [342, 83] width 205 height 17
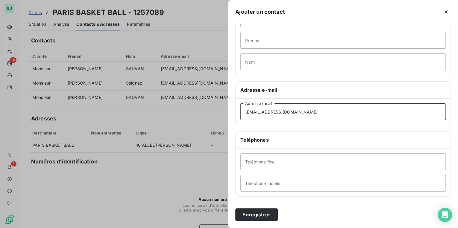
scroll to position [0, 0]
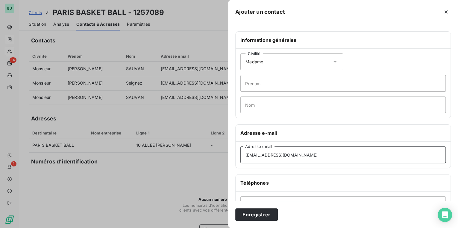
type input "[EMAIL_ADDRESS][DOMAIN_NAME]"
click at [276, 62] on div "Civilité Madame" at bounding box center [291, 62] width 103 height 17
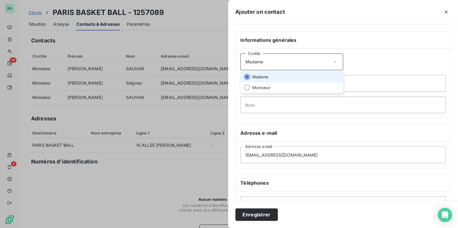
click at [276, 62] on div "Civilité Madame" at bounding box center [291, 62] width 103 height 17
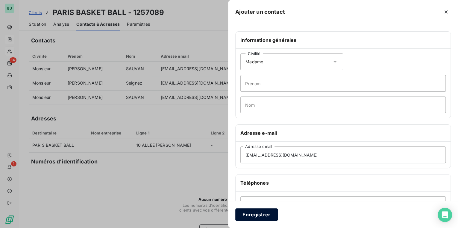
click at [251, 216] on button "Enregistrer" at bounding box center [256, 215] width 43 height 13
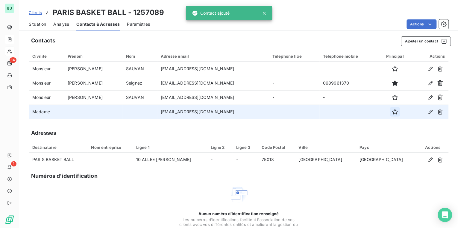
click at [392, 113] on icon "button" at bounding box center [395, 112] width 6 height 6
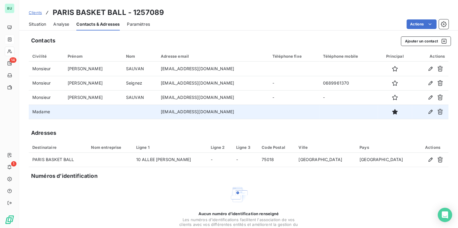
click at [42, 23] on span "Situation" at bounding box center [37, 24] width 17 height 6
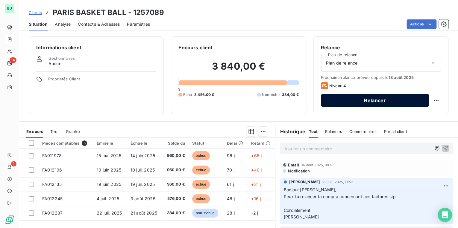
click at [346, 104] on button "Relancer" at bounding box center [375, 100] width 108 height 13
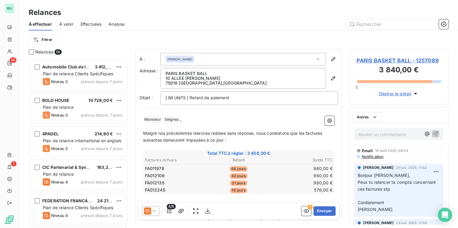
scroll to position [166, 96]
click at [269, 61] on div "Aucun nom" at bounding box center [243, 59] width 166 height 13
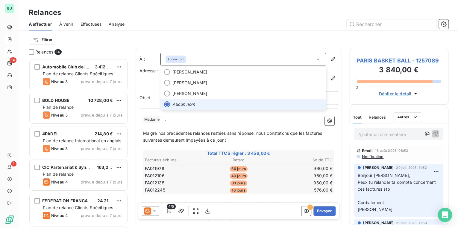
click at [194, 104] on em "Aucun nom" at bounding box center [183, 104] width 22 height 6
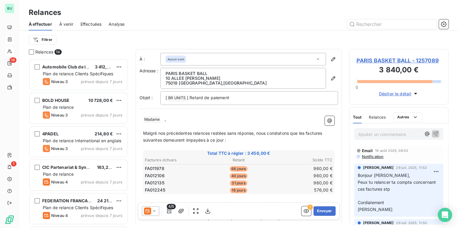
click at [210, 56] on div "Aucun nom" at bounding box center [243, 59] width 166 height 13
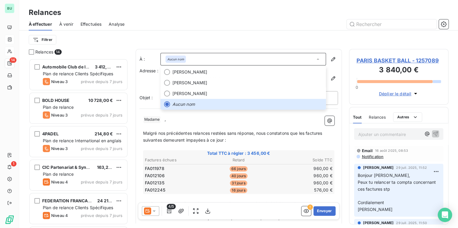
click at [368, 59] on span "PARIS BASKET BALL - 1257089" at bounding box center [399, 61] width 85 height 8
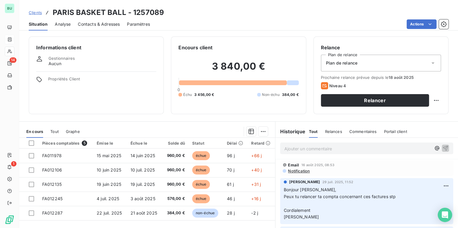
click at [95, 25] on span "Contacts & Adresses" at bounding box center [99, 24] width 42 height 6
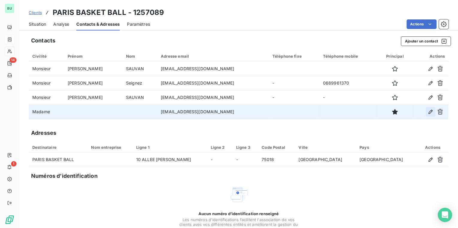
click at [427, 113] on icon "button" at bounding box center [430, 112] width 6 height 6
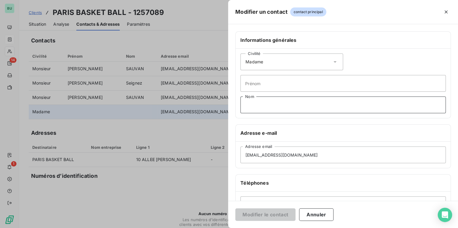
paste input "[EMAIL_ADDRESS][DOMAIN_NAME]"
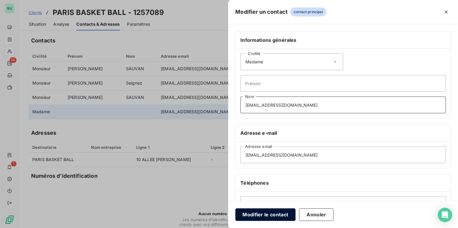
type input "[EMAIL_ADDRESS][DOMAIN_NAME]"
click at [271, 216] on button "Modifier le contact" at bounding box center [265, 215] width 60 height 13
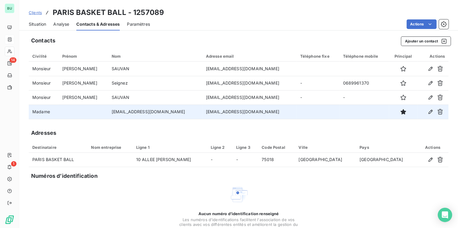
click at [37, 25] on span "Situation" at bounding box center [37, 24] width 17 height 6
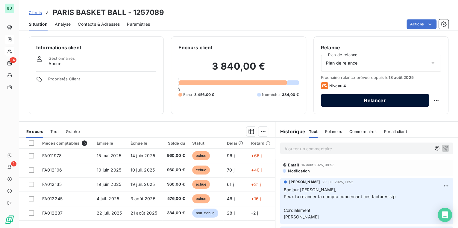
click at [343, 100] on button "Relancer" at bounding box center [375, 100] width 108 height 13
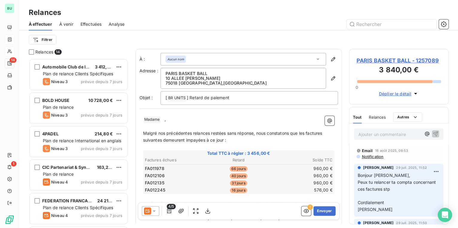
scroll to position [166, 96]
click at [151, 210] on div at bounding box center [150, 212] width 17 height 10
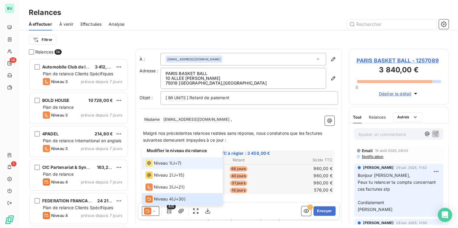
click at [160, 164] on span "Niveau 1" at bounding box center [162, 163] width 17 height 6
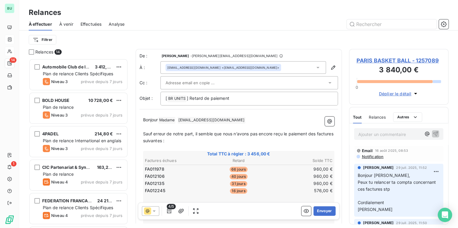
click at [233, 122] on span "[EMAIL_ADDRESS][DOMAIN_NAME] ﻿" at bounding box center [212, 120] width 68 height 7
click at [166, 122] on span "Madame ﻿" at bounding box center [166, 120] width 17 height 7
click at [206, 125] on p "﻿" at bounding box center [238, 127] width 191 height 7
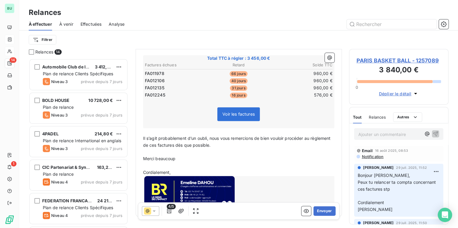
scroll to position [113, 0]
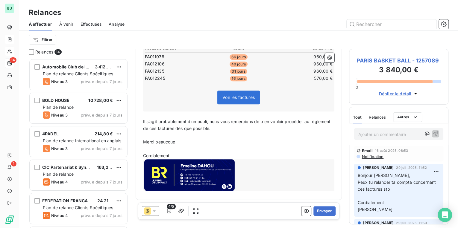
click at [202, 132] on p "﻿" at bounding box center [238, 135] width 191 height 7
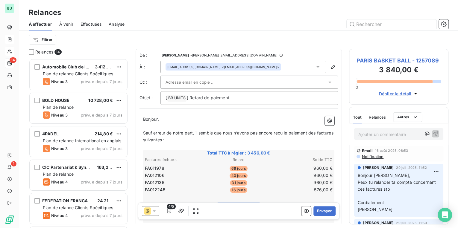
scroll to position [0, 0]
click at [315, 210] on button "Envoyer" at bounding box center [324, 212] width 22 height 10
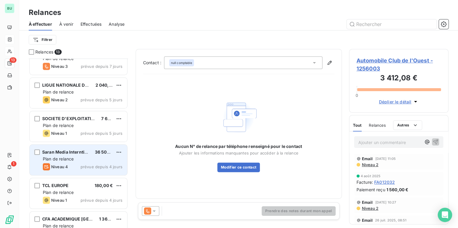
scroll to position [242, 0]
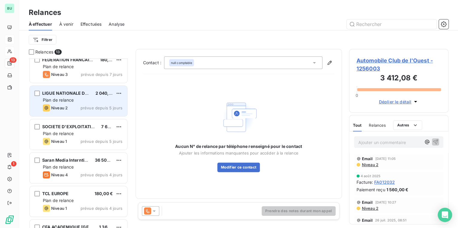
click at [74, 100] on div "Plan de relance" at bounding box center [83, 100] width 80 height 6
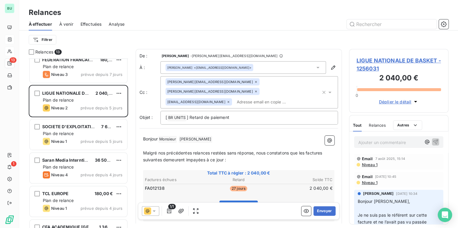
click at [243, 205] on span "Voir la facture" at bounding box center [239, 207] width 28 height 5
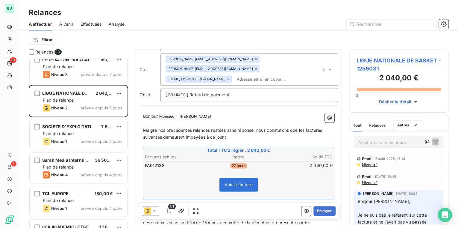
scroll to position [25, 0]
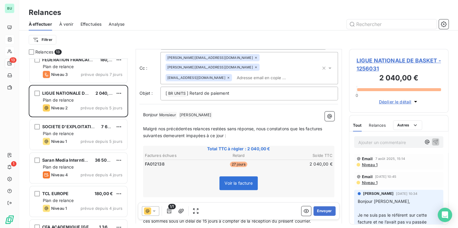
click at [242, 181] on span "Voir la facture" at bounding box center [239, 183] width 28 height 5
click at [363, 63] on span "LIGUE NATIONALE DE BASKET - 1256031" at bounding box center [399, 65] width 85 height 16
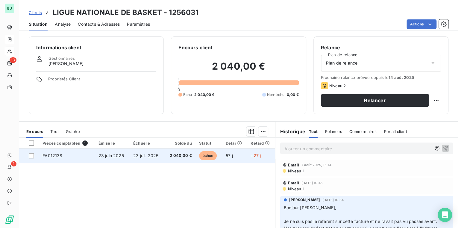
click at [59, 156] on span "FA012138" at bounding box center [53, 155] width 20 height 5
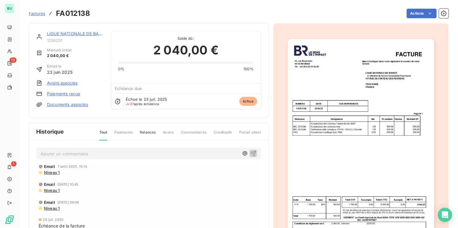
click at [79, 34] on link "LIGUE NATIONALE DE BASKET" at bounding box center [78, 33] width 63 height 5
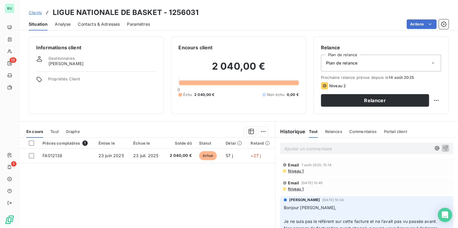
click at [135, 186] on div "Pièces comptables 1 Émise le Échue le Solde dû Statut Délai Retard FA012138 [DA…" at bounding box center [147, 195] width 256 height 115
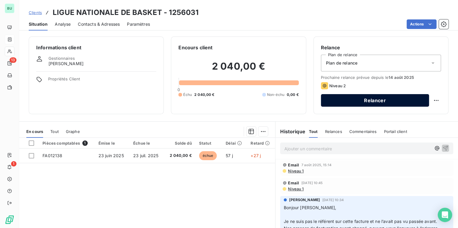
click at [334, 101] on button "Relancer" at bounding box center [375, 100] width 108 height 13
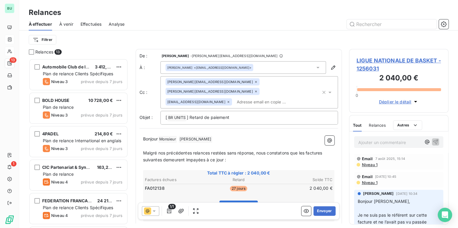
scroll to position [166, 96]
click at [177, 163] on p "﻿" at bounding box center [238, 166] width 191 height 7
click at [235, 150] on p "Malgré nos précédentes relances restées sans réponse, nous constatons que les f…" at bounding box center [238, 157] width 191 height 14
drag, startPoint x: 255, startPoint y: 142, endPoint x: 209, endPoint y: 141, distance: 45.8
click at [209, 151] on span "Malgré nos précédentes relances restées sans réponse, nous constatons que les f…" at bounding box center [233, 157] width 181 height 12
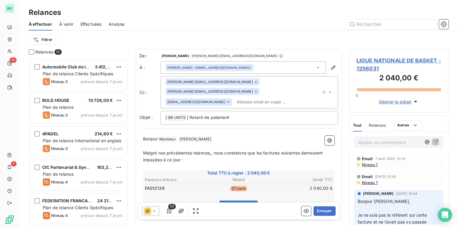
click at [230, 151] on span "Malgré nos précédentes relances,, nous constatons que les factures suivantes de…" at bounding box center [233, 157] width 181 height 12
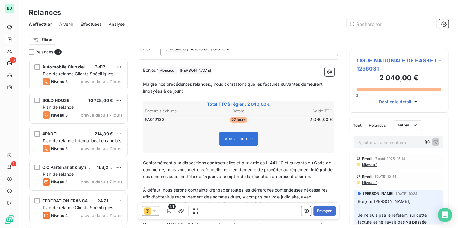
scroll to position [72, 0]
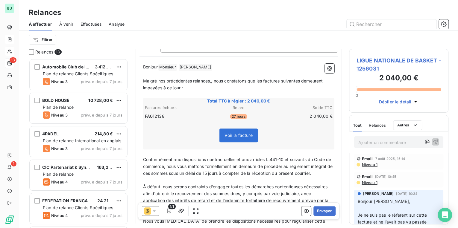
click at [195, 157] on span "Conformément aux dispositions contractuelles et aux articles L.441-10 et suivan…" at bounding box center [238, 166] width 191 height 19
drag, startPoint x: 142, startPoint y: 150, endPoint x: 180, endPoint y: 183, distance: 50.1
click at [180, 183] on div "Bonjour Monsieur ﻿ [PERSON_NAME] ﻿ ﻿ ﻿ Malgré nos précédentes relances,, nous c…" at bounding box center [239, 212] width 198 height 304
click at [150, 158] on span "Conformément aux dispositions contractuelles et aux articles L.441-10 et suivan…" at bounding box center [238, 166] width 191 height 19
drag, startPoint x: 142, startPoint y: 148, endPoint x: 156, endPoint y: 149, distance: 14.4
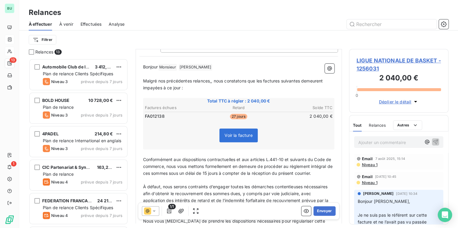
click at [156, 149] on div "Bonjour Monsieur ﻿ [PERSON_NAME] ﻿ ﻿ ﻿ Malgré nos précédentes relances,, nous c…" at bounding box center [239, 212] width 198 height 304
click at [146, 157] on p "Conformément aux dispositions contractuelles et aux articles L.441-10 et suivan…" at bounding box center [238, 167] width 191 height 21
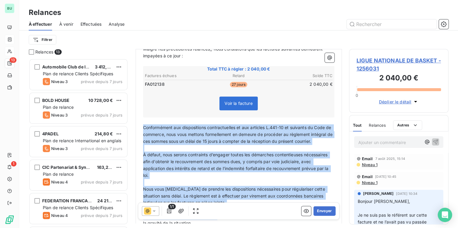
scroll to position [144, 0]
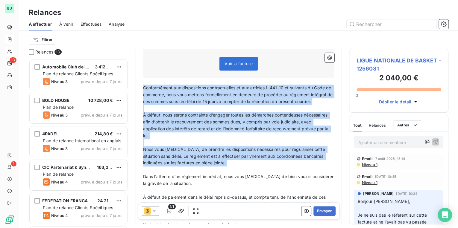
drag, startPoint x: 142, startPoint y: 148, endPoint x: 222, endPoint y: 165, distance: 81.6
click at [222, 165] on div "Bonjour Monsieur ﻿ [PERSON_NAME] ﻿ ﻿ ﻿ Malgré nos précédentes relances,, nous c…" at bounding box center [238, 140] width 191 height 297
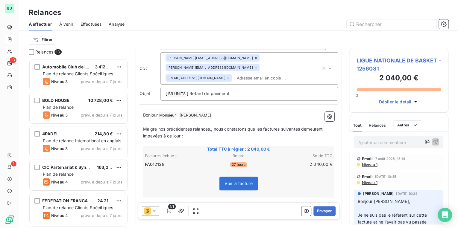
scroll to position [0, 0]
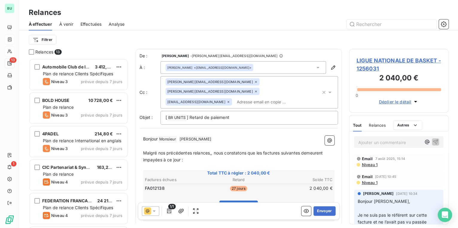
click at [180, 151] on span "Malgré nos précédentes relances,, nous constatons que les factures suivantes de…" at bounding box center [233, 157] width 181 height 12
click at [181, 151] on span "Malgré nos précédentes relances,, nous constatons que les factures suivantes de…" at bounding box center [233, 157] width 181 height 12
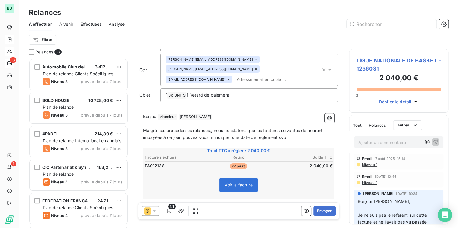
scroll to position [120, 0]
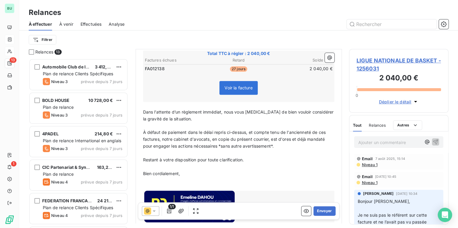
click at [143, 110] on span "Dans l’attente d’un règlement immédiat, nous vous [MEDICAL_DATA] de bien vouloi…" at bounding box center [239, 116] width 192 height 12
click at [195, 109] on p "Dans l’attente d’un règlement immédiat, nous vous [MEDICAL_DATA] de bien vouloi…" at bounding box center [238, 116] width 191 height 14
drag, startPoint x: 172, startPoint y: 101, endPoint x: 221, endPoint y: 102, distance: 49.7
click at [221, 110] on span "Dans l’attente d’un règlement immédiat, nous vous [MEDICAL_DATA] de bien vouloi…" at bounding box center [239, 116] width 192 height 12
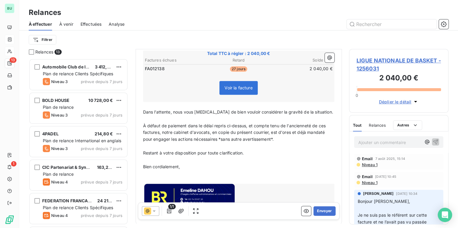
click at [178, 143] on p "﻿" at bounding box center [238, 146] width 191 height 7
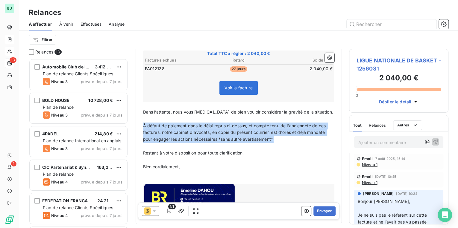
drag, startPoint x: 143, startPoint y: 114, endPoint x: 286, endPoint y: 131, distance: 143.5
click at [286, 131] on p "À défaut de paiement dans le délai repris ci-dessus, et compte tenu de l'ancien…" at bounding box center [238, 133] width 191 height 21
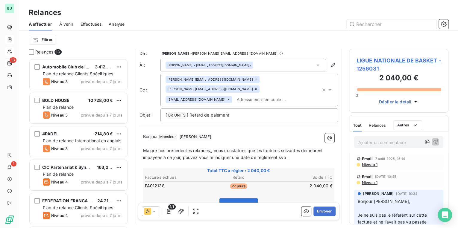
scroll to position [0, 0]
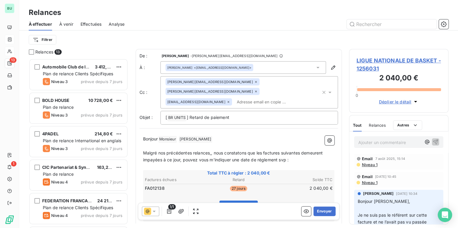
click at [254, 81] on icon at bounding box center [256, 82] width 4 height 4
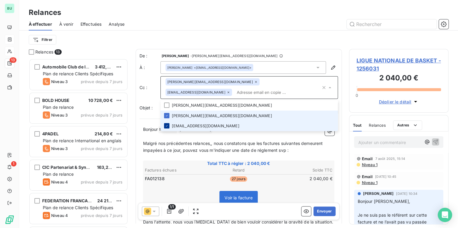
drag, startPoint x: 165, startPoint y: 107, endPoint x: 166, endPoint y: 114, distance: 7.3
click at [166, 114] on icon at bounding box center [167, 116] width 4 height 4
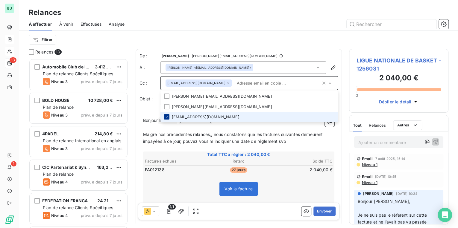
click at [167, 117] on icon at bounding box center [167, 117] width 4 height 4
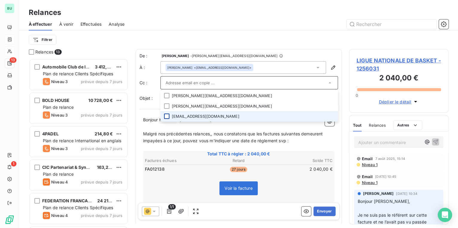
click at [257, 46] on div "Filtrer" at bounding box center [239, 40] width 420 height 19
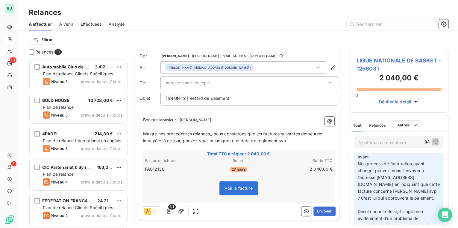
scroll to position [48, 0]
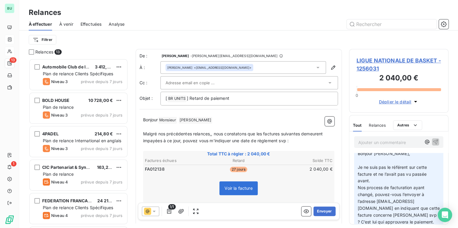
click at [233, 69] on div "[PERSON_NAME] <[EMAIL_ADDRESS][DOMAIN_NAME]>" at bounding box center [243, 67] width 166 height 13
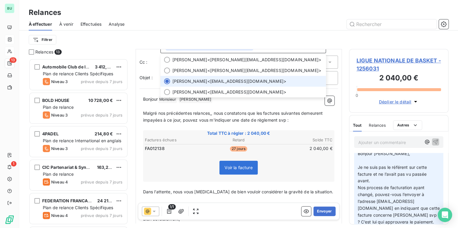
scroll to position [0, 0]
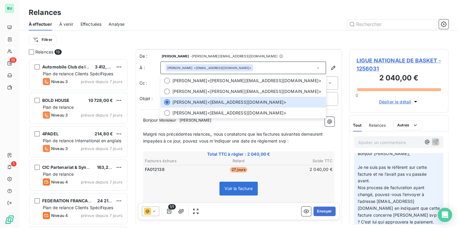
click at [251, 49] on div "Filtrer" at bounding box center [239, 40] width 420 height 19
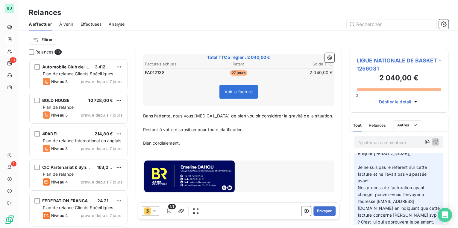
scroll to position [98, 0]
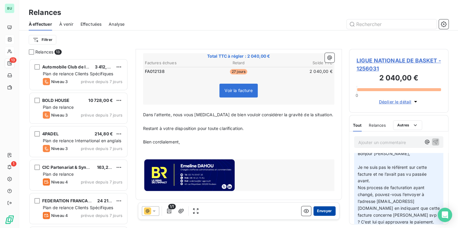
click at [317, 211] on button "Envoyer" at bounding box center [324, 212] width 22 height 10
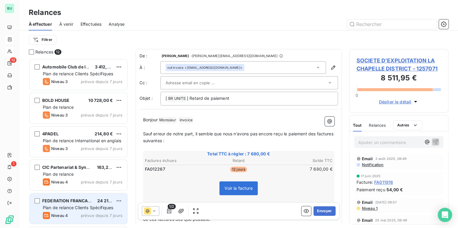
click at [75, 206] on span "Plan de relance Clients Spécifiques" at bounding box center [78, 207] width 70 height 5
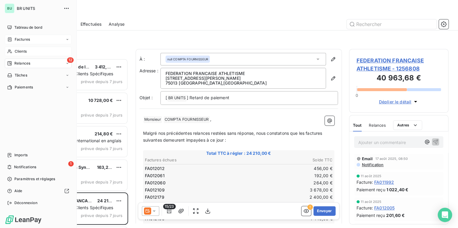
drag, startPoint x: 27, startPoint y: 53, endPoint x: 39, endPoint y: 53, distance: 12.0
click at [27, 53] on div "Clients" at bounding box center [38, 52] width 67 height 10
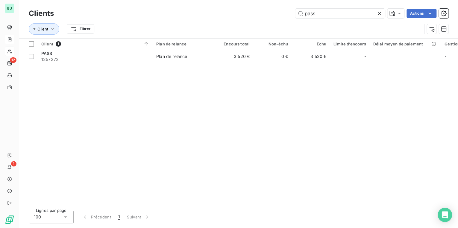
drag, startPoint x: 321, startPoint y: 15, endPoint x: 272, endPoint y: 11, distance: 48.4
click at [272, 11] on div "pass Actions" at bounding box center [254, 14] width 387 height 10
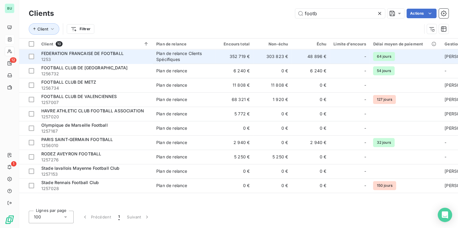
type input "footb"
click at [95, 57] on span "1253" at bounding box center [95, 60] width 108 height 6
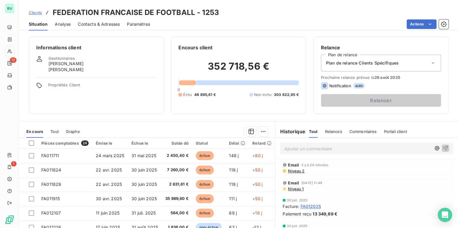
click at [310, 150] on p "Ajouter un commentaire ﻿" at bounding box center [357, 148] width 147 height 7
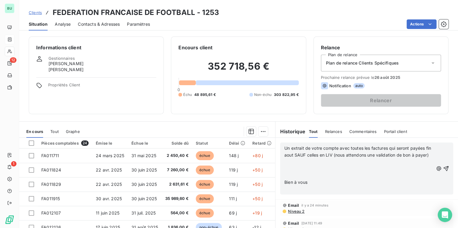
click at [353, 166] on p "﻿" at bounding box center [358, 162] width 149 height 7
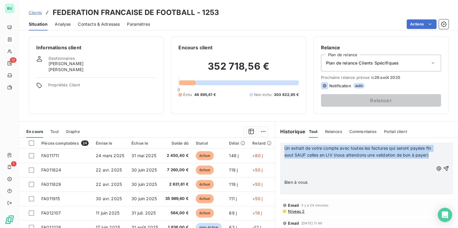
drag, startPoint x: 302, startPoint y: 165, endPoint x: 275, endPoint y: 144, distance: 33.7
click at [275, 144] on div "Un extrait de votre compte avec toutes les factures qui seront payées fin aout …" at bounding box center [366, 169] width 183 height 62
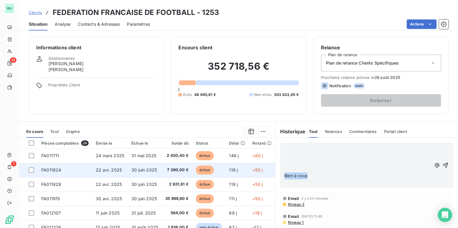
drag, startPoint x: 316, startPoint y: 175, endPoint x: 256, endPoint y: 175, distance: 59.9
click at [256, 175] on div "En cours Tout Graphe Pièces comptables 24 Émise le Échue le Solde dû Statut Dél…" at bounding box center [238, 197] width 439 height 150
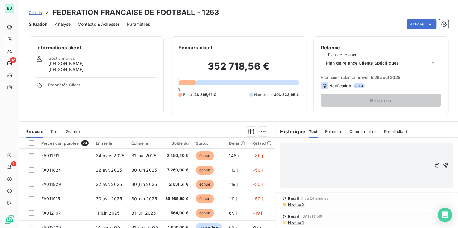
click at [289, 112] on div "Encours client 352 718,56 € 0 Échu 48 895,61 € Non-échu 303 822,95 €" at bounding box center [238, 76] width 135 height 78
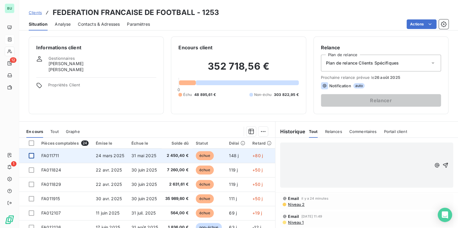
click at [31, 156] on div at bounding box center [31, 155] width 5 height 5
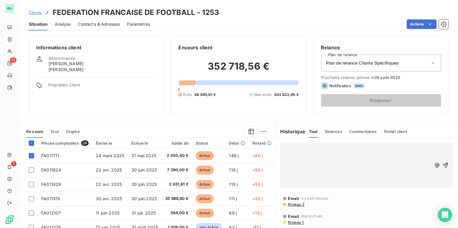
click at [171, 122] on section "En cours Tout Graphe Pièces comptables 24 Émise le Échue le Solde dû Statut Dél…" at bounding box center [147, 196] width 256 height 149
click at [36, 11] on span "Clients" at bounding box center [35, 12] width 13 height 5
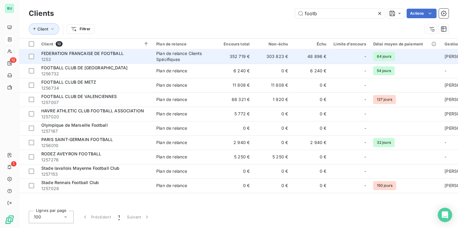
click at [88, 51] on span "FEDERATION FRANCAISE DE FOOTBALL" at bounding box center [82, 53] width 82 height 5
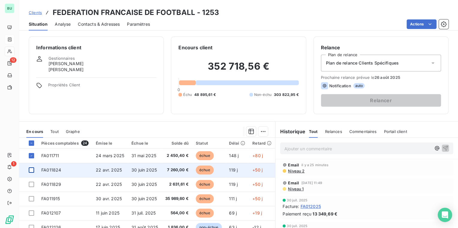
click at [32, 171] on div at bounding box center [31, 170] width 5 height 5
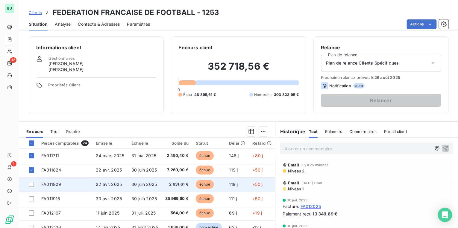
click at [32, 187] on td at bounding box center [28, 185] width 19 height 14
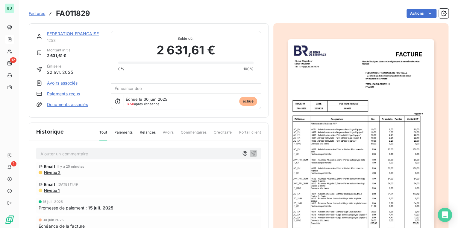
click at [57, 36] on link "FEDERATION FRANCAISE DE FOOTBALL" at bounding box center [88, 33] width 82 height 5
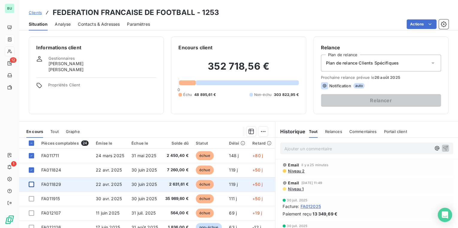
click at [31, 185] on div at bounding box center [31, 184] width 5 height 5
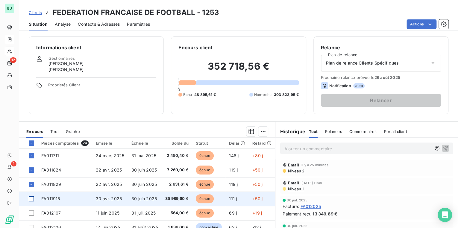
click at [31, 199] on div at bounding box center [31, 198] width 5 height 5
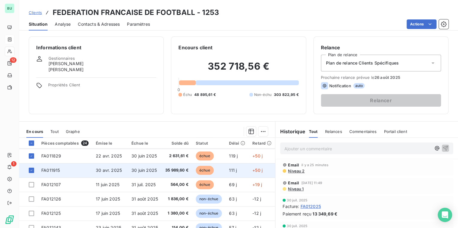
scroll to position [48, 0]
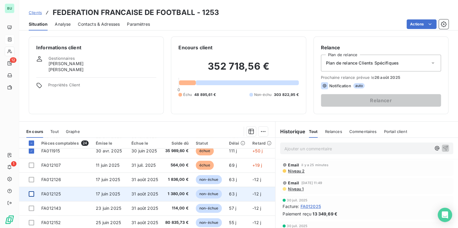
click at [29, 195] on div at bounding box center [31, 194] width 5 height 5
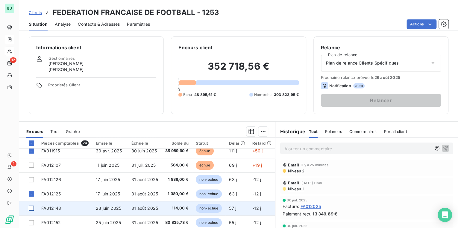
click at [31, 209] on div at bounding box center [31, 208] width 5 height 5
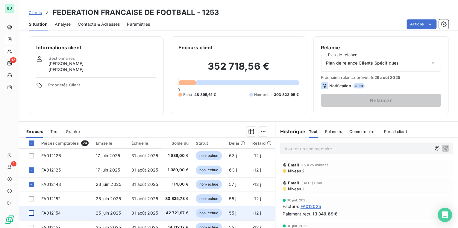
click at [32, 213] on div at bounding box center [31, 213] width 5 height 5
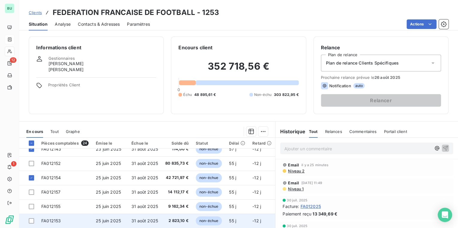
scroll to position [120, 0]
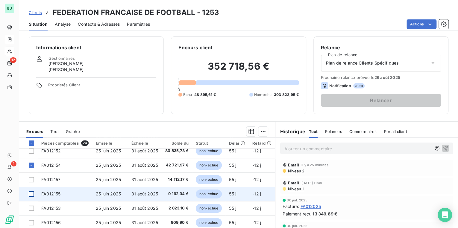
click at [31, 195] on div at bounding box center [31, 194] width 5 height 5
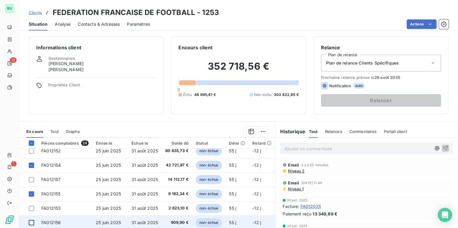
click at [30, 224] on div at bounding box center [31, 222] width 5 height 5
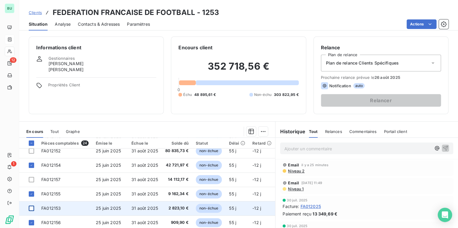
click at [31, 209] on div at bounding box center [31, 208] width 5 height 5
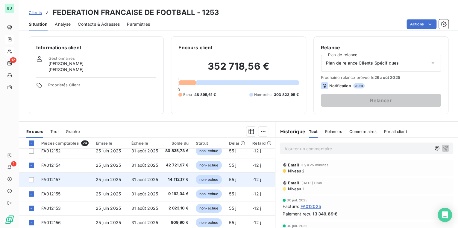
drag, startPoint x: 30, startPoint y: 180, endPoint x: 35, endPoint y: 181, distance: 5.4
click at [30, 179] on div at bounding box center [31, 179] width 5 height 5
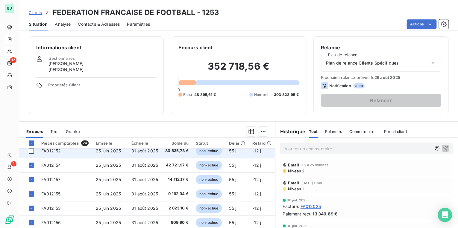
click at [30, 150] on div at bounding box center [31, 150] width 5 height 5
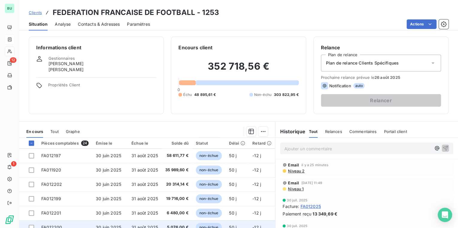
scroll to position [239, 0]
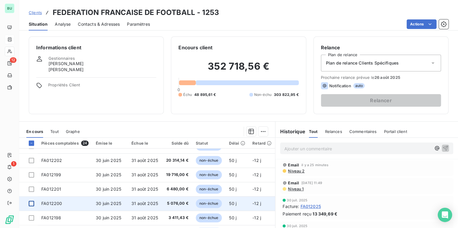
click at [32, 204] on div at bounding box center [31, 203] width 5 height 5
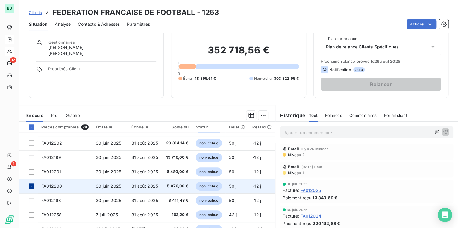
scroll to position [24, 0]
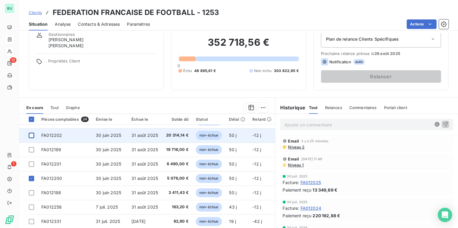
click at [32, 134] on div at bounding box center [31, 135] width 5 height 5
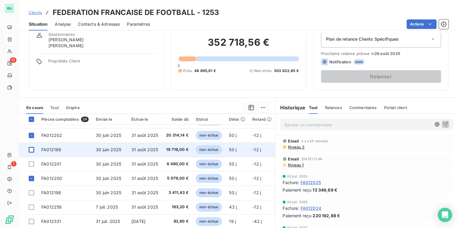
click at [31, 148] on div at bounding box center [31, 149] width 5 height 5
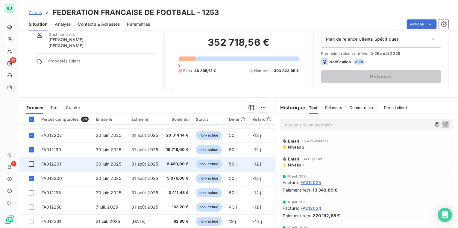
click at [31, 162] on div at bounding box center [31, 164] width 5 height 5
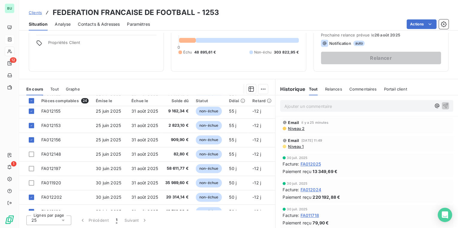
scroll to position [168, 0]
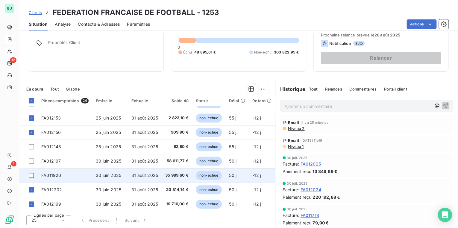
click at [34, 175] on div at bounding box center [31, 175] width 5 height 5
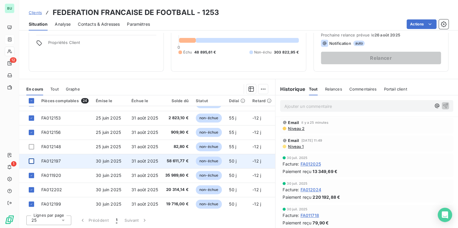
click at [33, 159] on div at bounding box center [31, 161] width 5 height 5
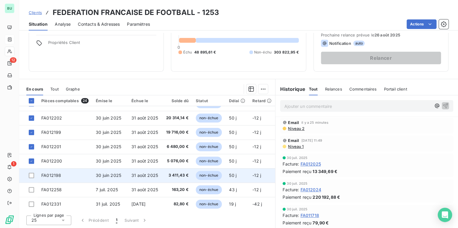
scroll to position [243, 0]
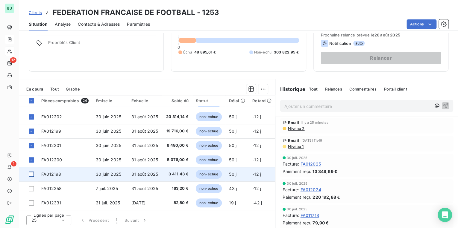
click at [32, 172] on div at bounding box center [31, 174] width 5 height 5
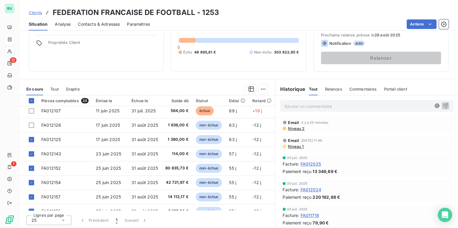
scroll to position [51, 0]
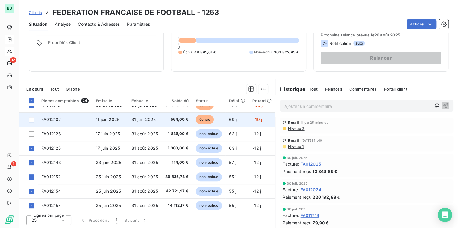
click at [31, 119] on div at bounding box center [31, 119] width 5 height 5
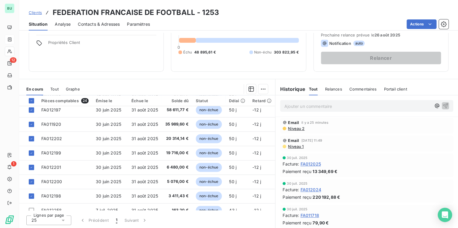
scroll to position [243, 0]
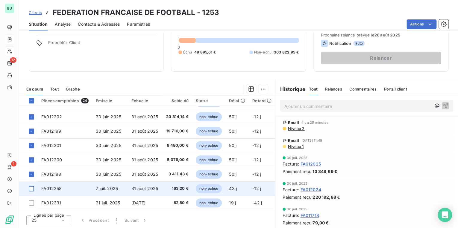
click at [31, 187] on div at bounding box center [31, 188] width 5 height 5
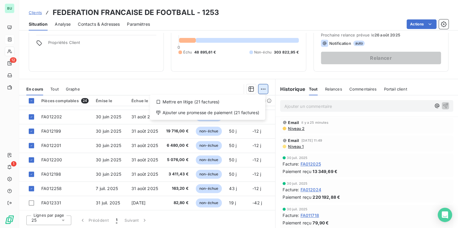
click at [260, 90] on html "BU 12 1 Clients FEDERATION FRANCAISE DE FOOTBALL - 1253 Situation Analyse Conta…" at bounding box center [229, 114] width 458 height 228
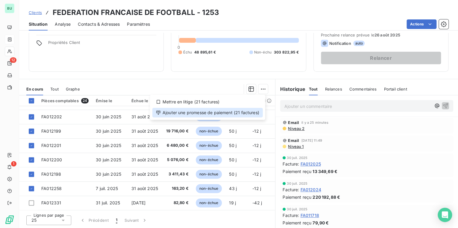
click at [204, 114] on div "Ajouter une promesse de paiement (21 factures)" at bounding box center [207, 113] width 110 height 10
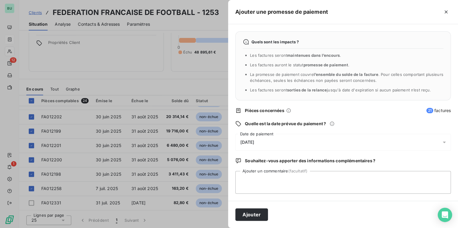
drag, startPoint x: 248, startPoint y: 141, endPoint x: 256, endPoint y: 141, distance: 8.4
click at [248, 141] on span "[DATE]" at bounding box center [247, 142] width 14 height 5
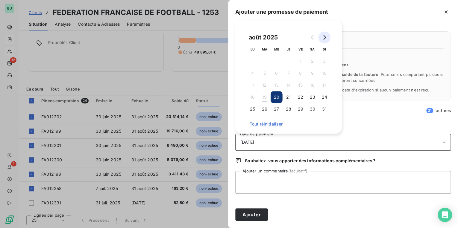
click at [322, 40] on button "Go to next month" at bounding box center [325, 37] width 12 height 12
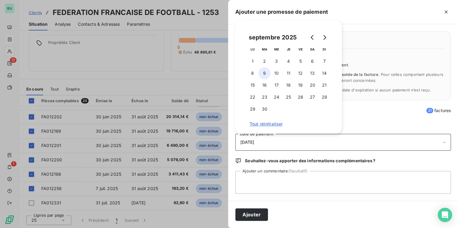
click at [266, 73] on button "9" at bounding box center [265, 73] width 12 height 12
click at [250, 214] on button "Ajouter" at bounding box center [251, 215] width 33 height 13
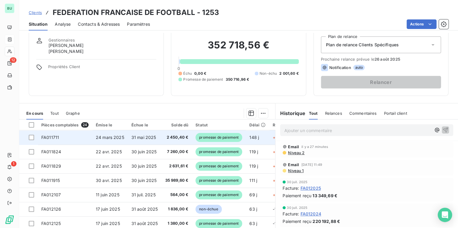
scroll to position [0, 0]
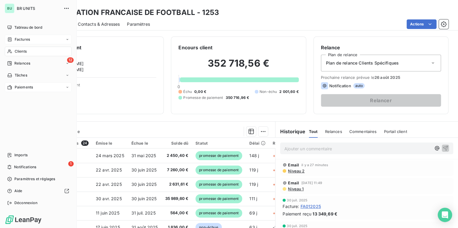
drag, startPoint x: 19, startPoint y: 63, endPoint x: 67, endPoint y: 91, distance: 55.4
click at [19, 63] on span "Relances" at bounding box center [22, 63] width 16 height 5
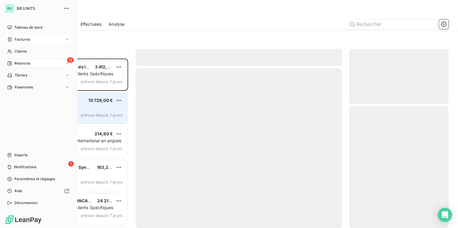
scroll to position [166, 96]
